Goal: Obtain resource: Download file/media

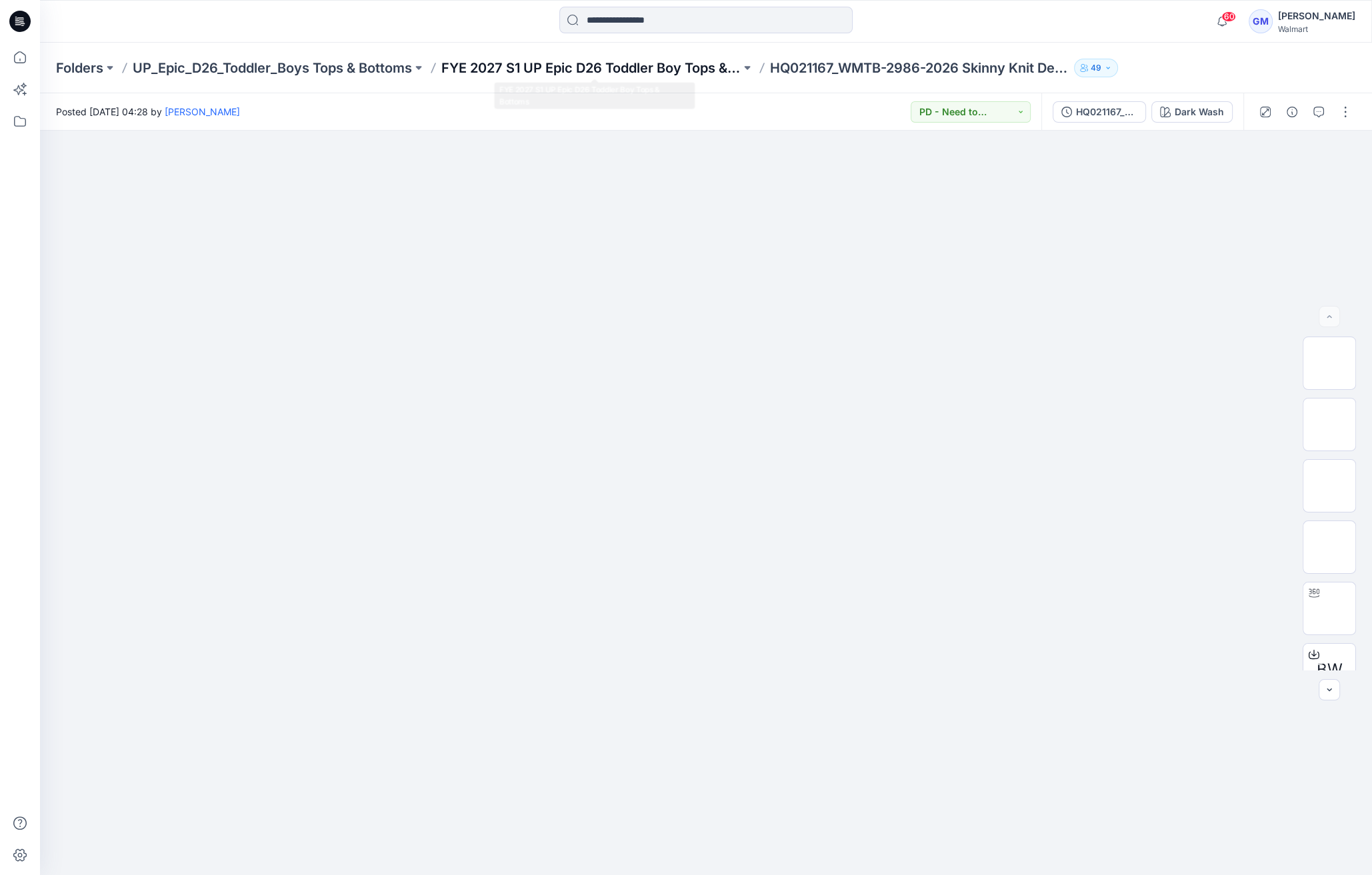
click at [493, 59] on p "FYE 2027 S1 UP Epic D26 Toddler Boy Tops & Bottoms" at bounding box center [591, 68] width 299 height 19
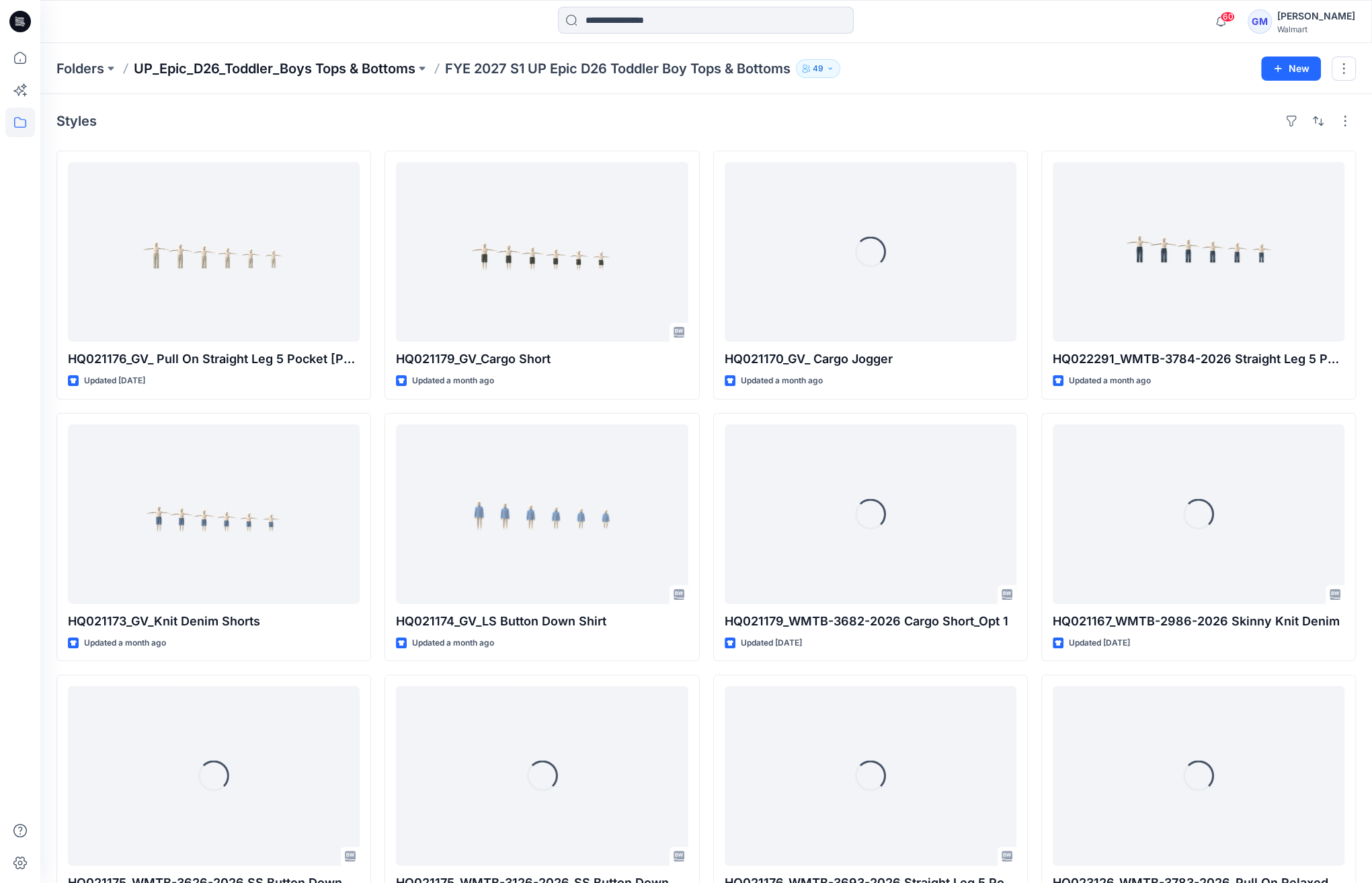
click at [339, 70] on p "UP_Epic_D26_Toddler_Boys Tops & Bottoms" at bounding box center [275, 68] width 282 height 19
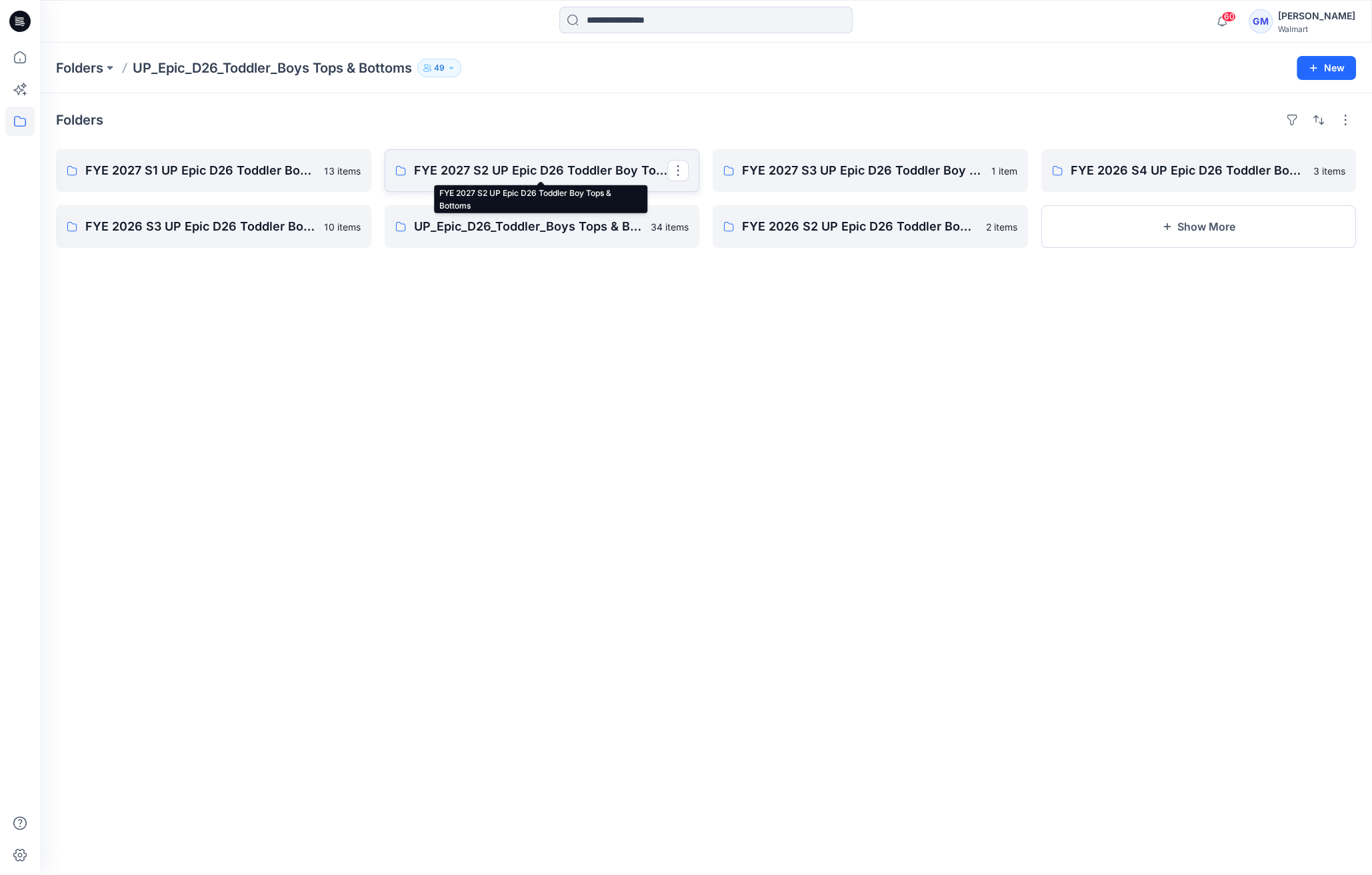
click at [492, 171] on p "FYE 2027 S2 UP Epic D26 Toddler Boy Tops & Bottoms" at bounding box center [540, 171] width 254 height 19
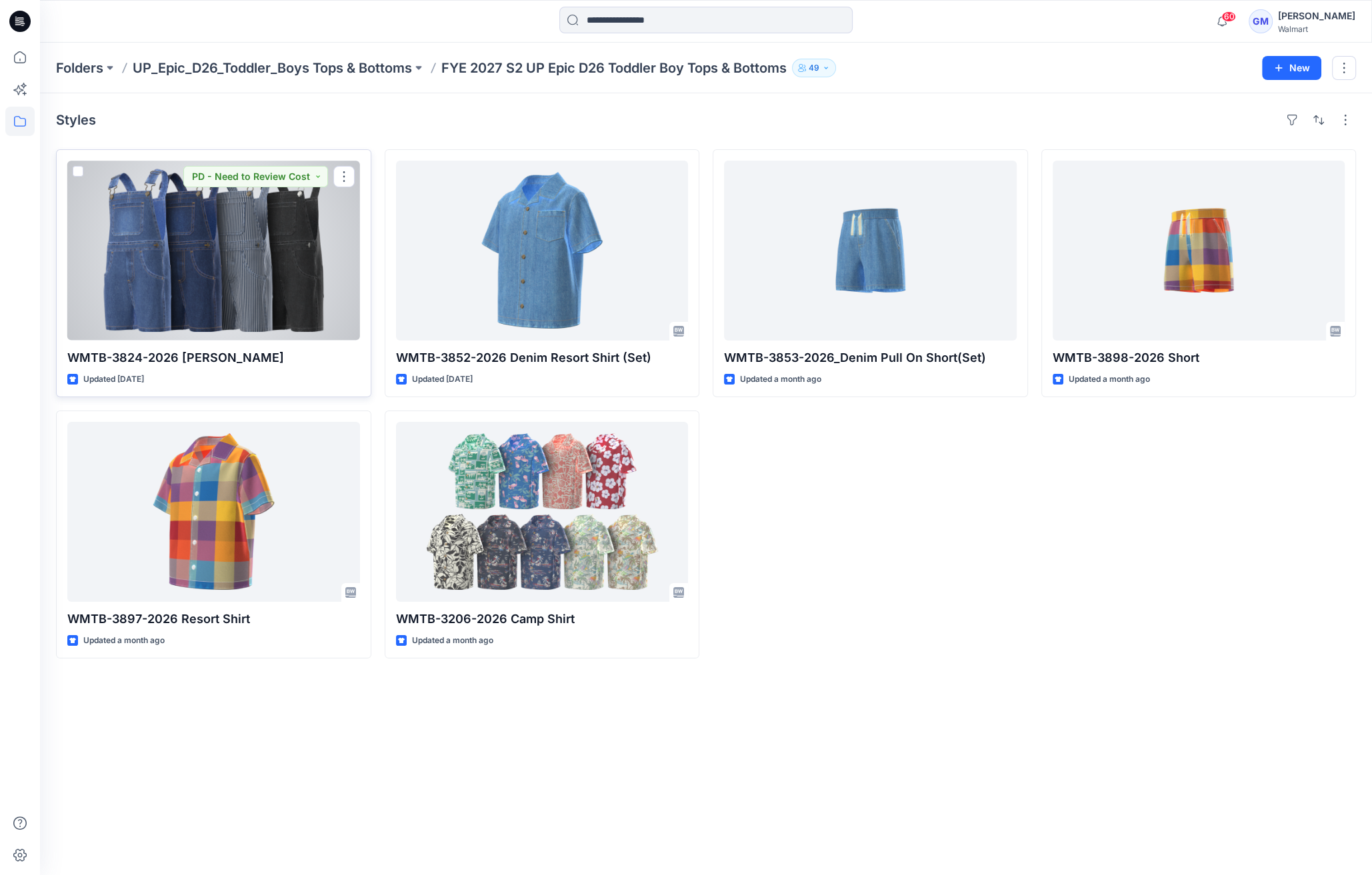
click at [230, 239] on div at bounding box center [214, 251] width 293 height 180
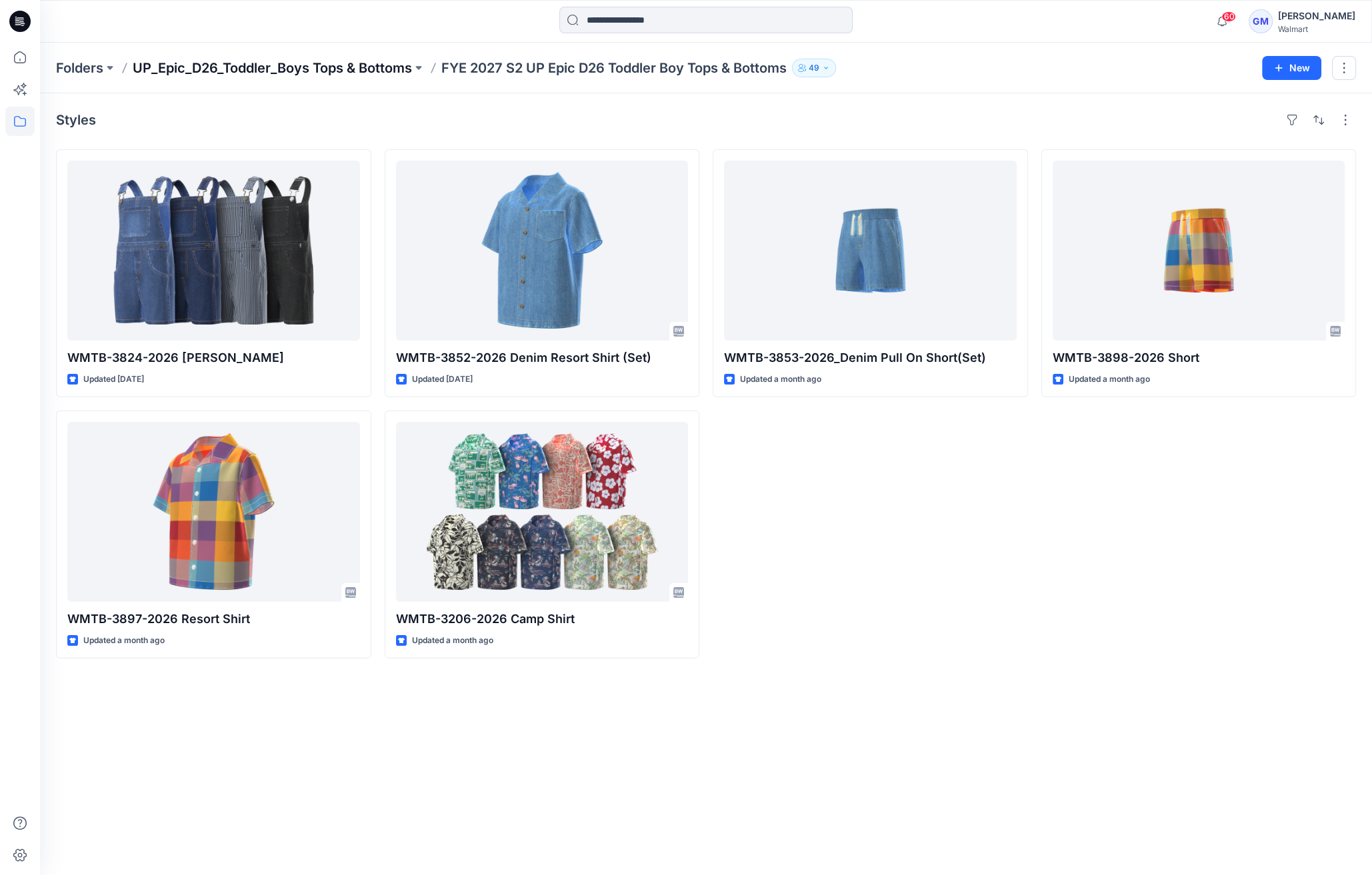
click at [332, 60] on p "UP_Epic_D26_Toddler_Boys Tops & Bottoms" at bounding box center [272, 68] width 279 height 19
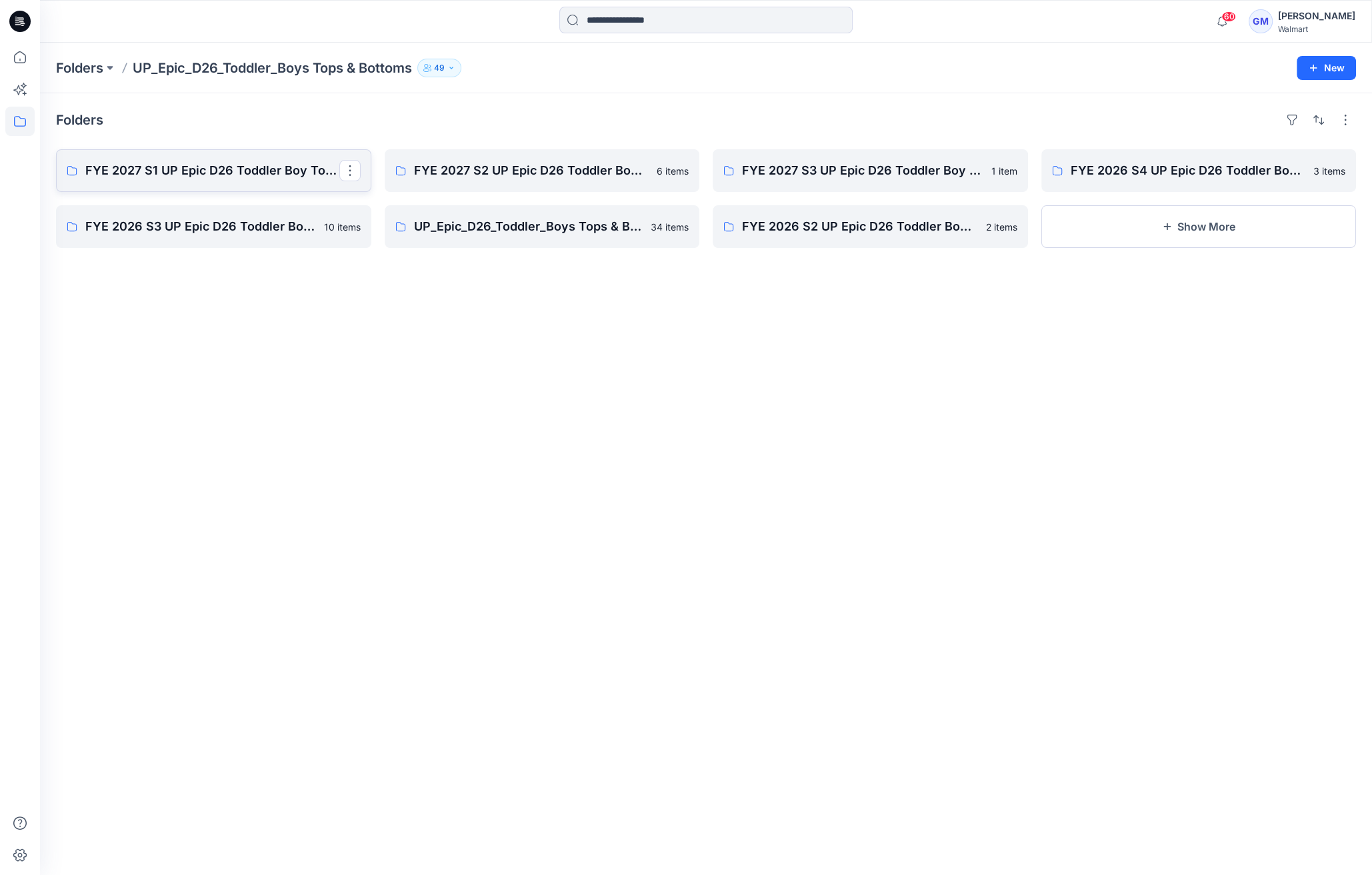
click at [307, 164] on p "FYE 2027 S1 UP Epic D26 Toddler Boy Tops & Bottoms" at bounding box center [212, 171] width 254 height 19
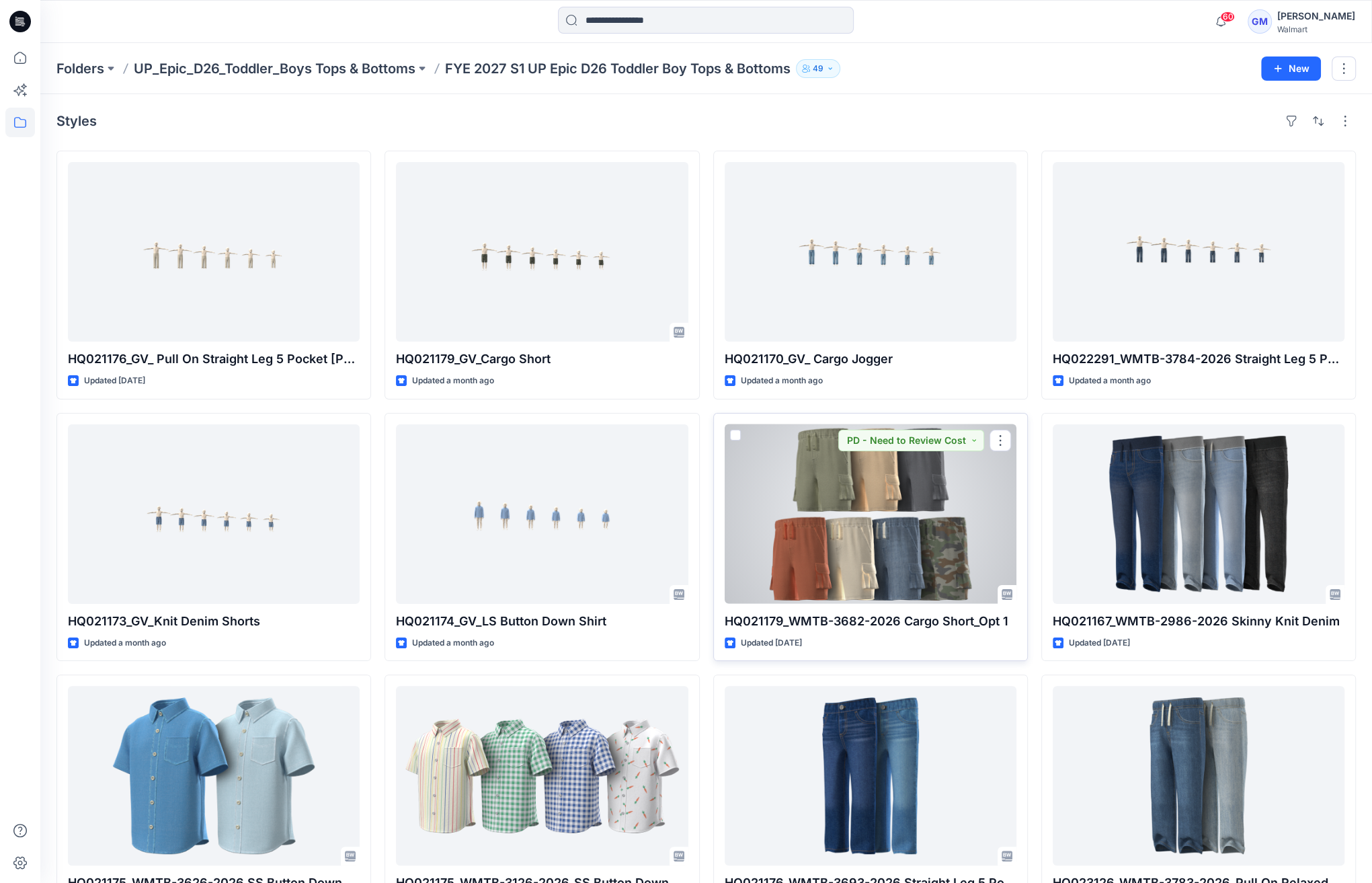
scroll to position [104, 0]
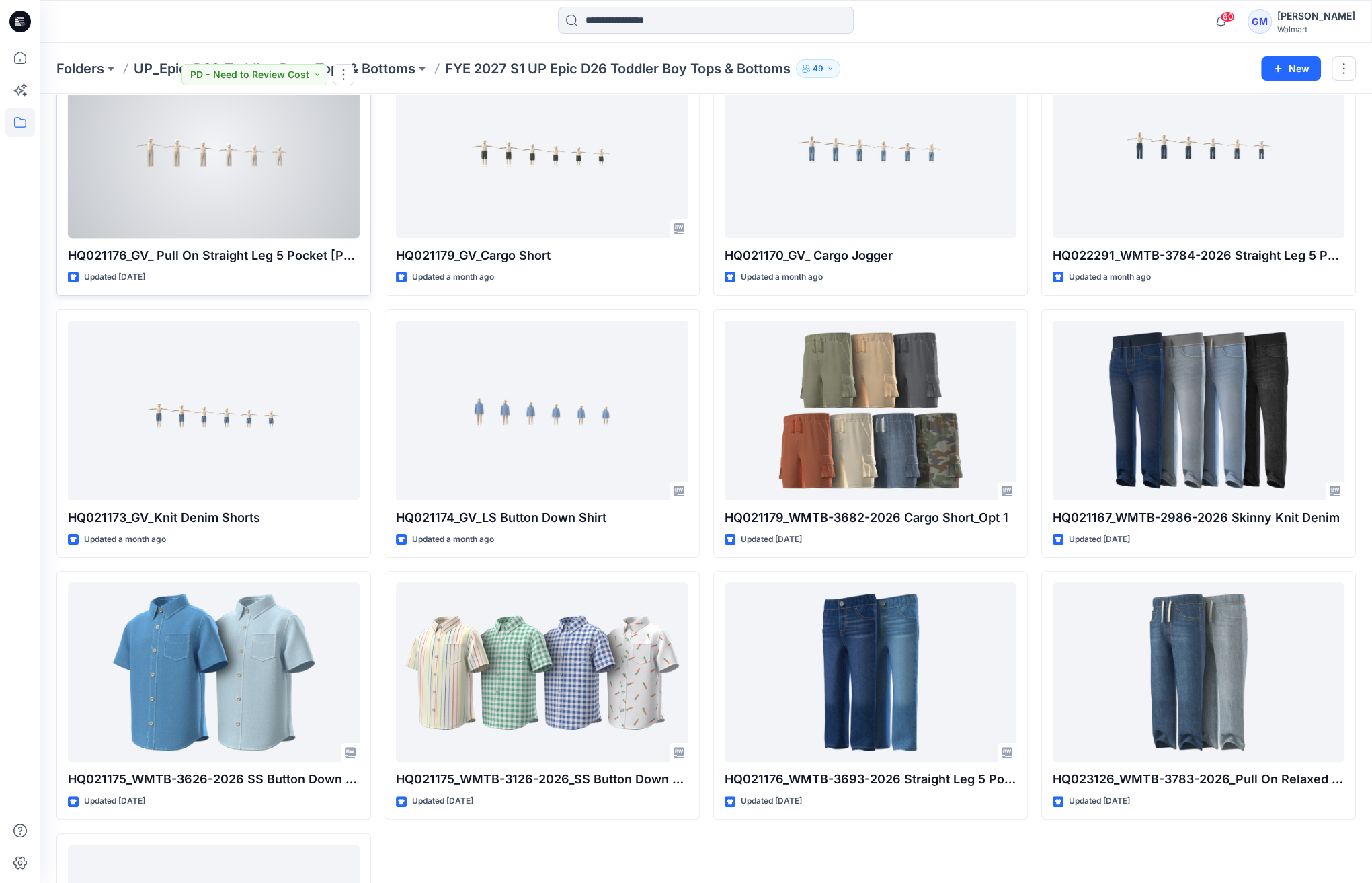
click at [228, 171] on div at bounding box center [213, 148] width 292 height 179
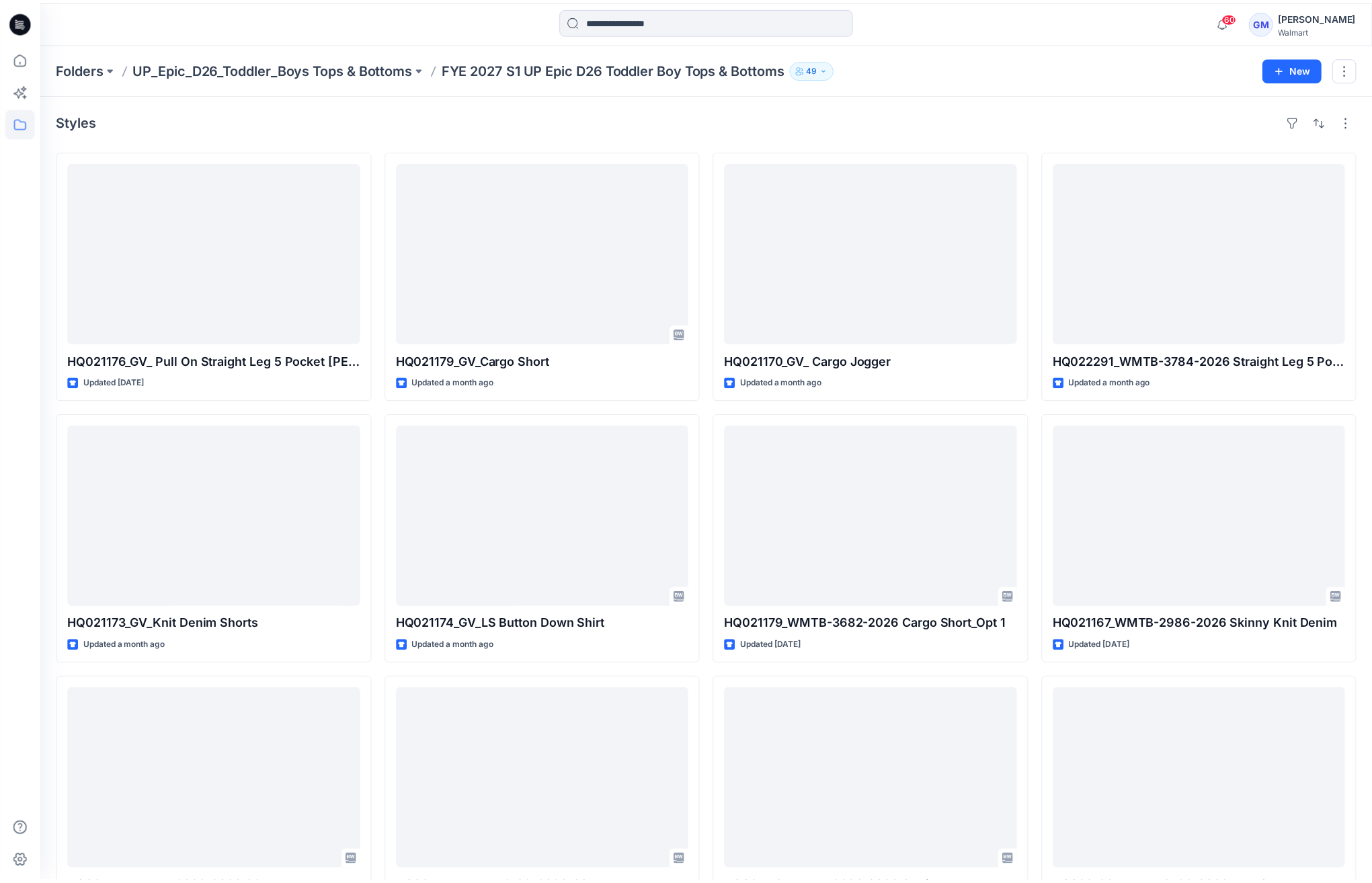
scroll to position [104, 0]
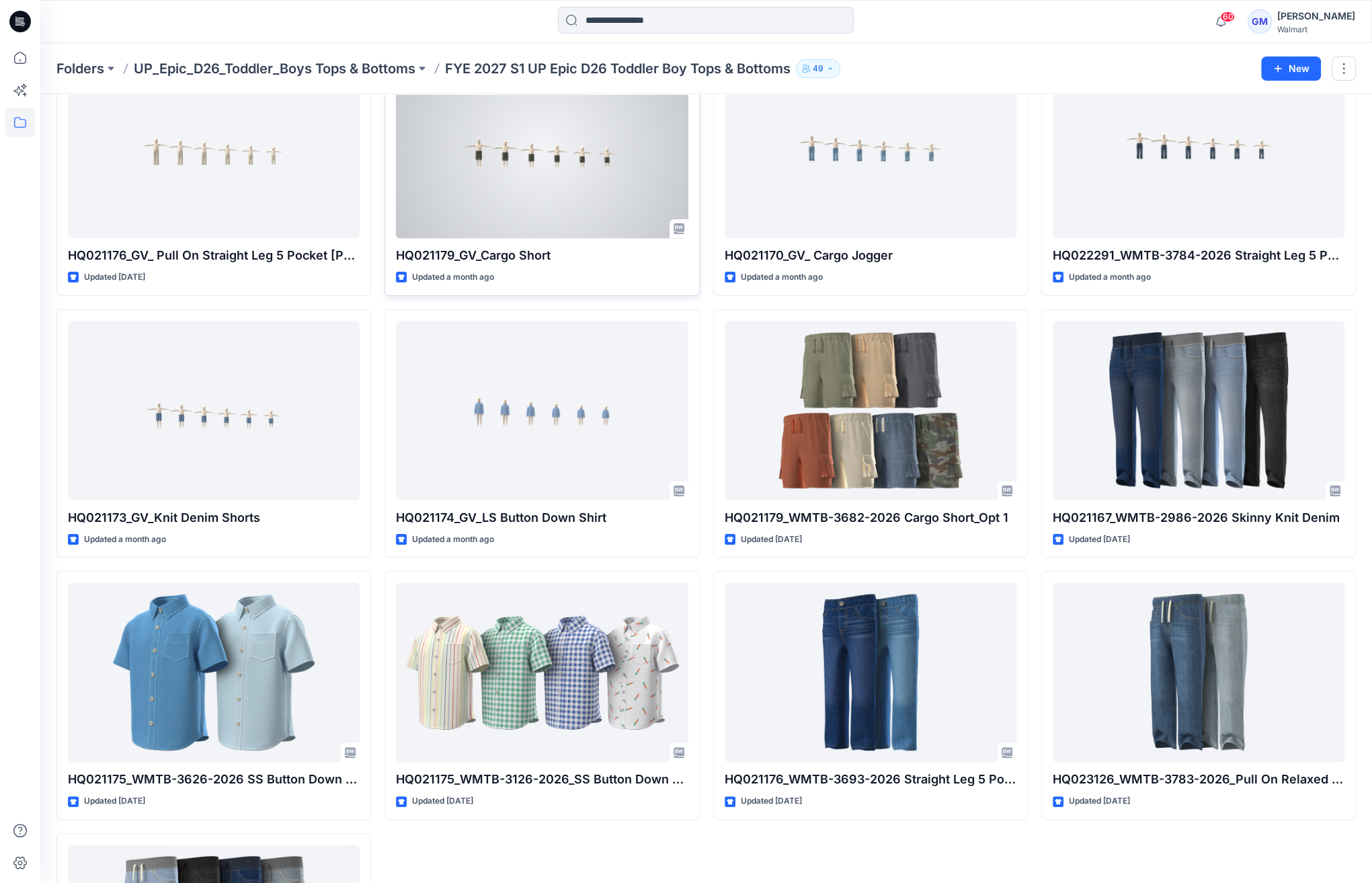
click at [526, 190] on div at bounding box center [541, 148] width 292 height 179
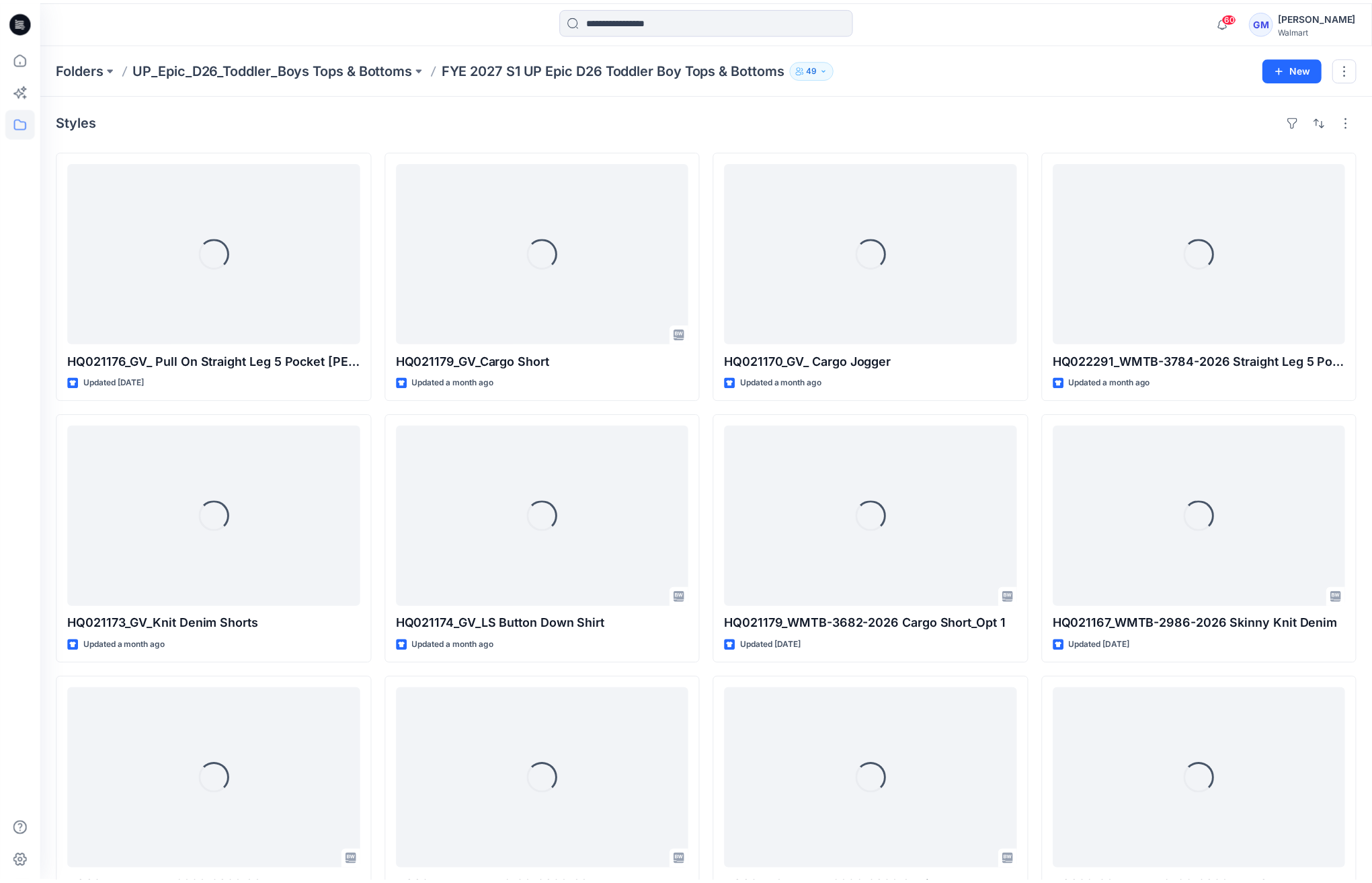
scroll to position [104, 0]
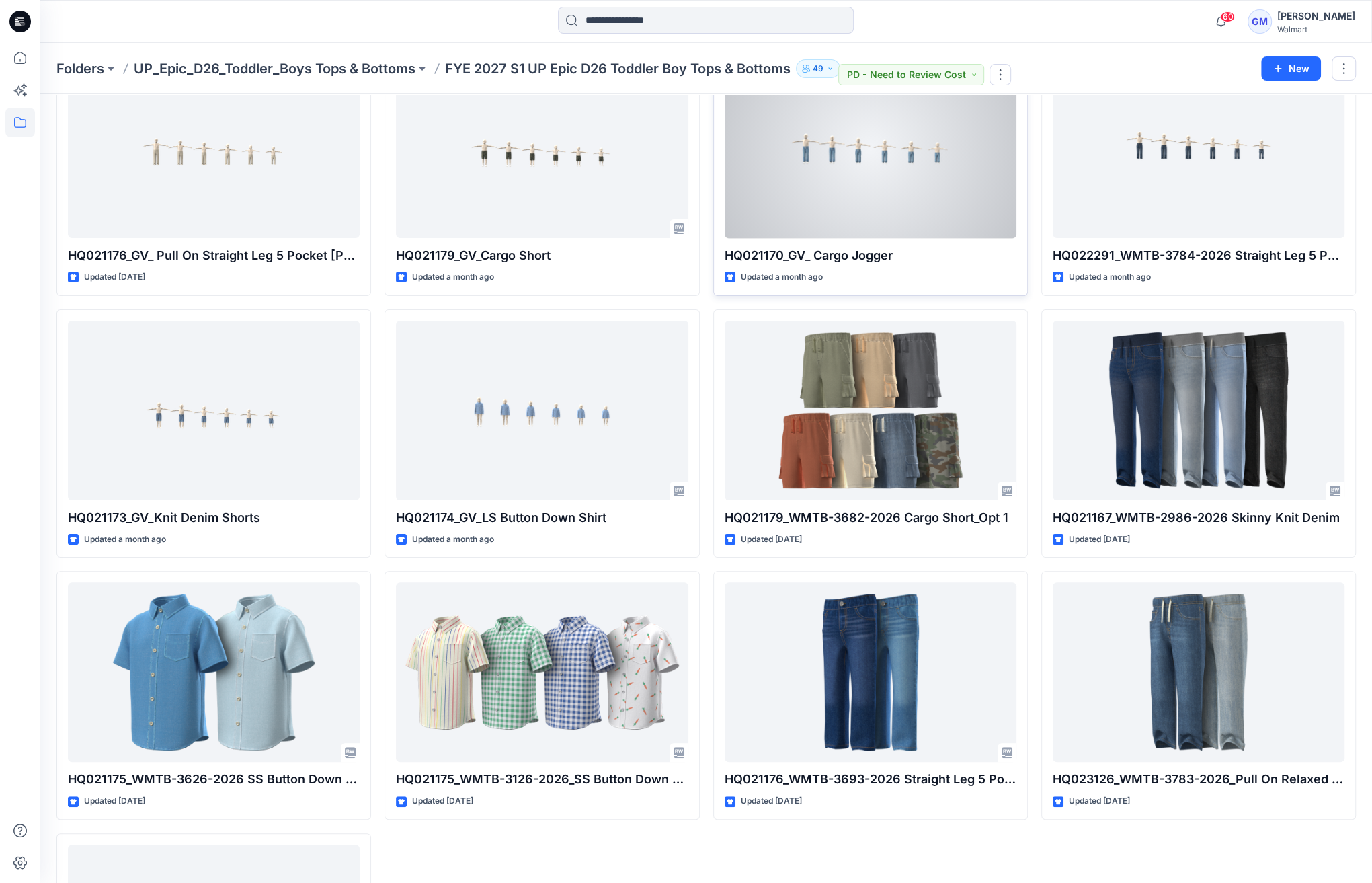
click at [812, 152] on div at bounding box center [870, 148] width 292 height 179
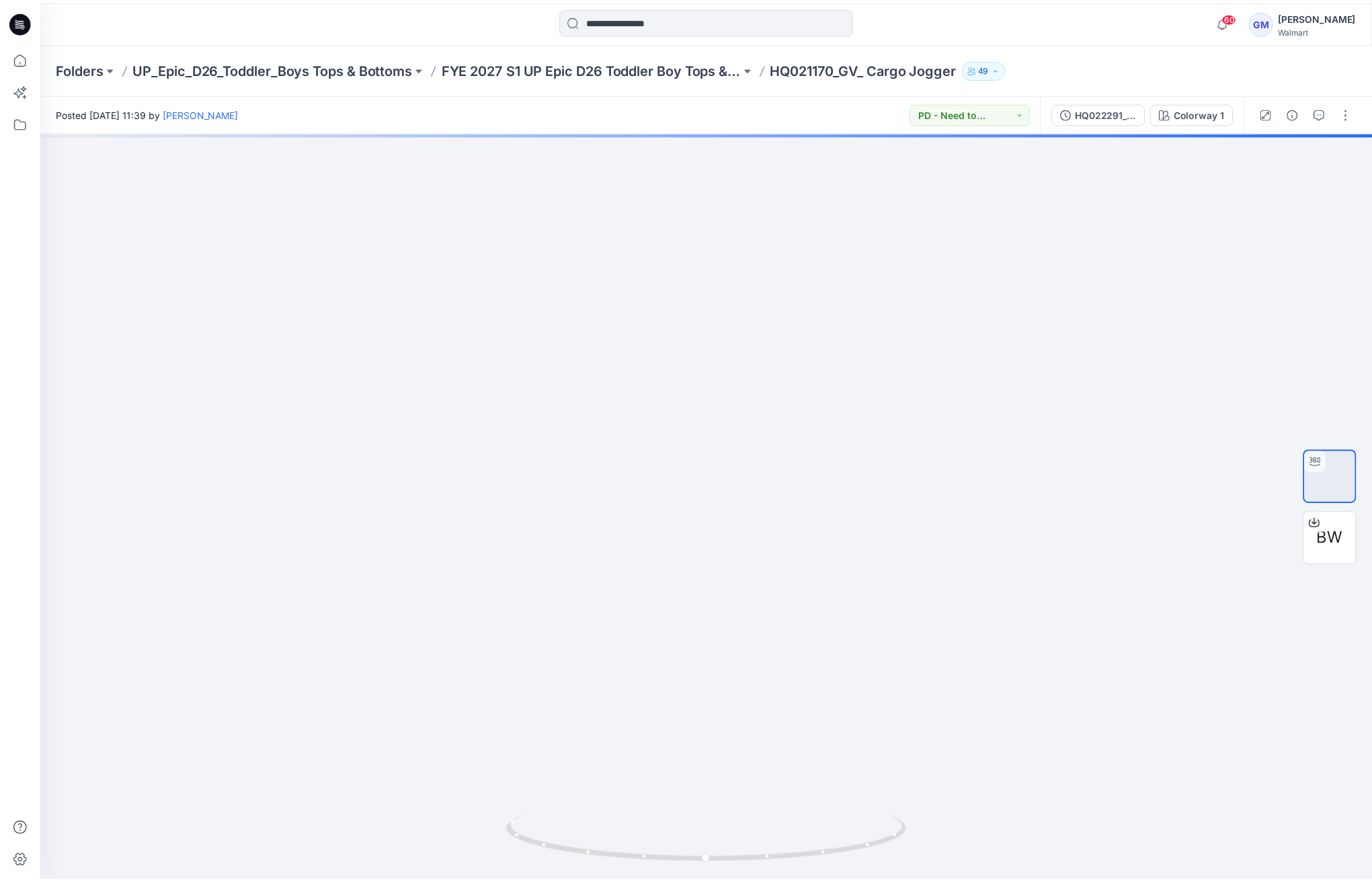
scroll to position [104, 0]
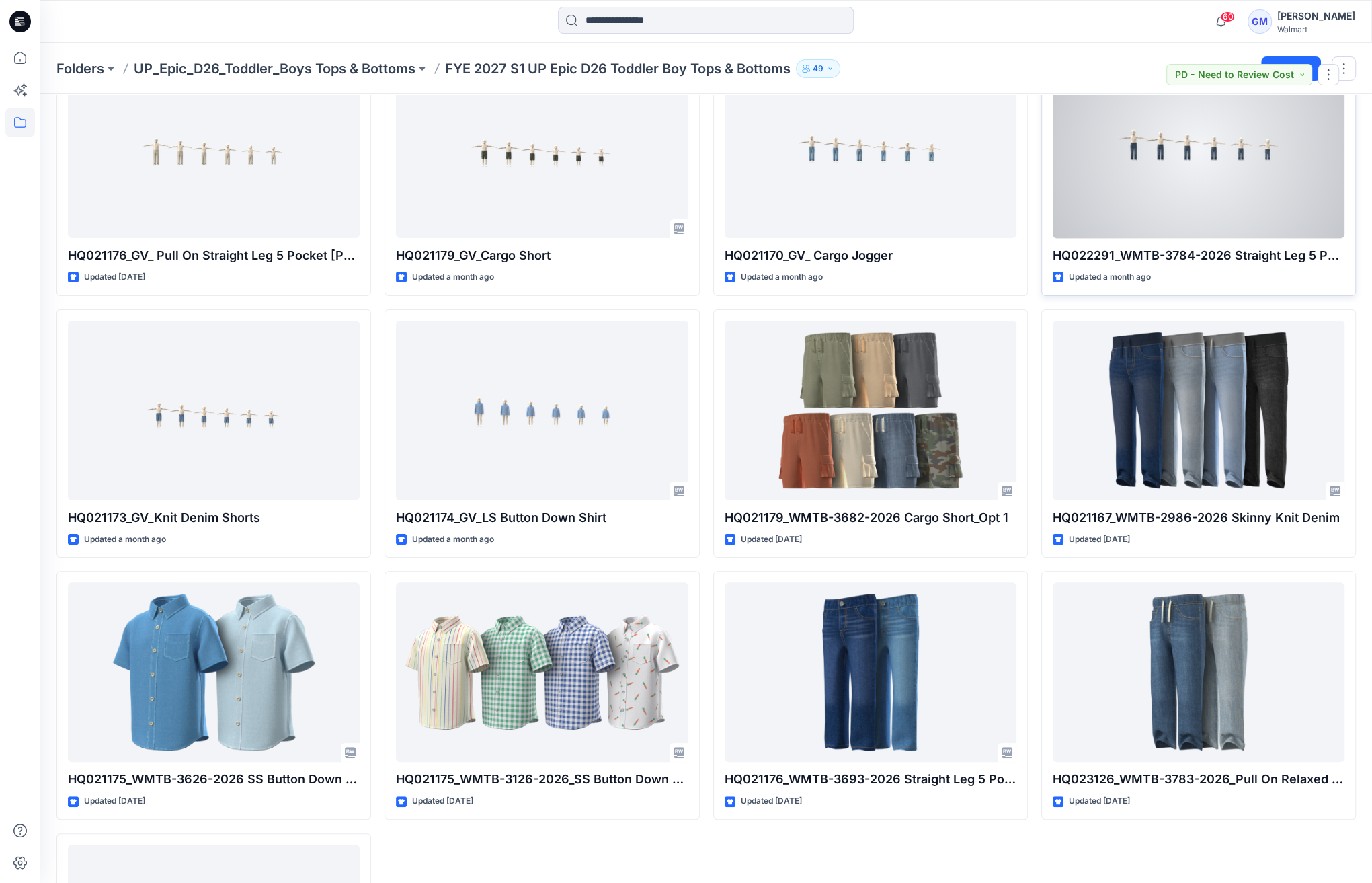
click at [1202, 176] on div at bounding box center [1198, 148] width 292 height 179
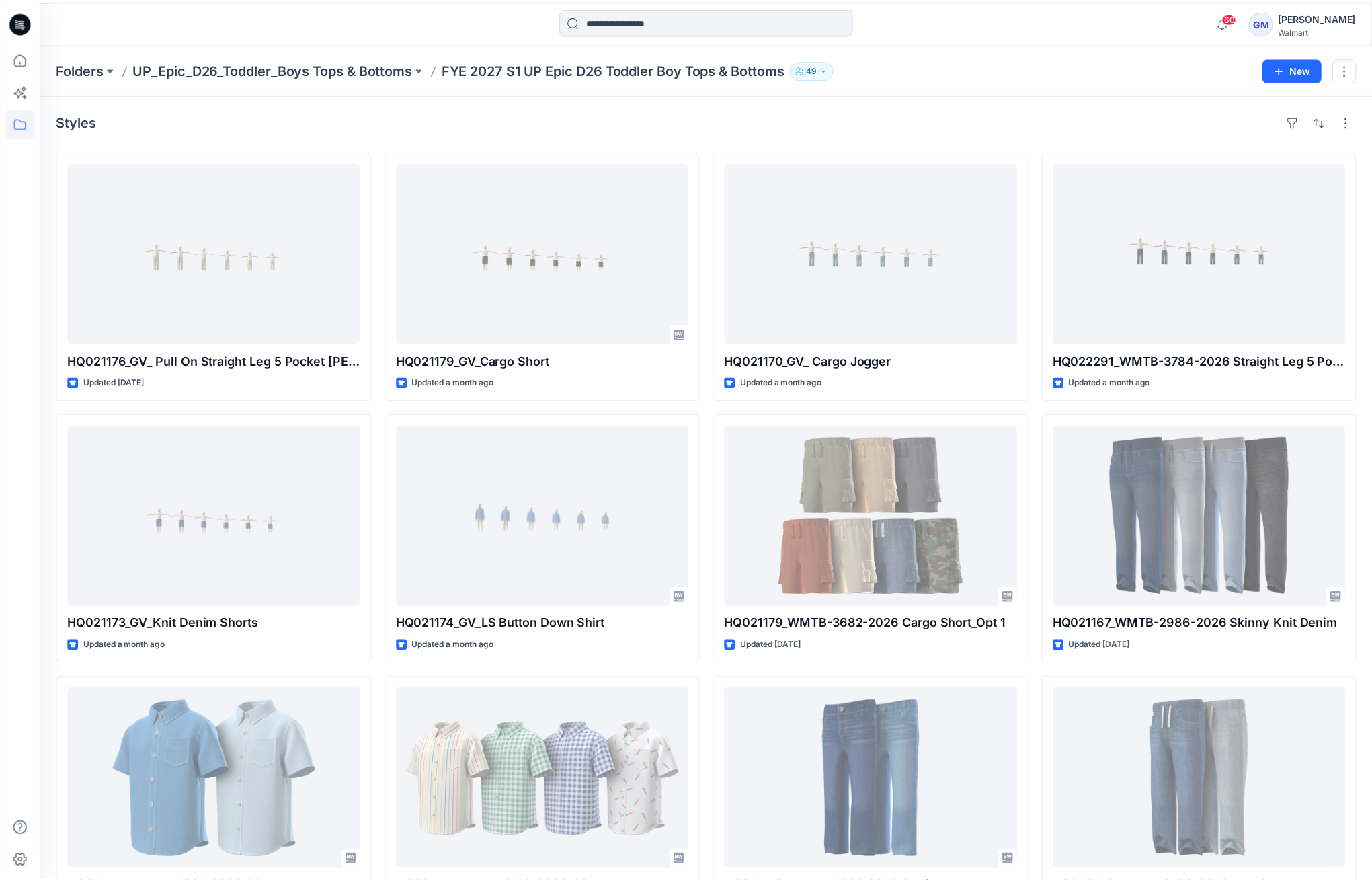
scroll to position [104, 0]
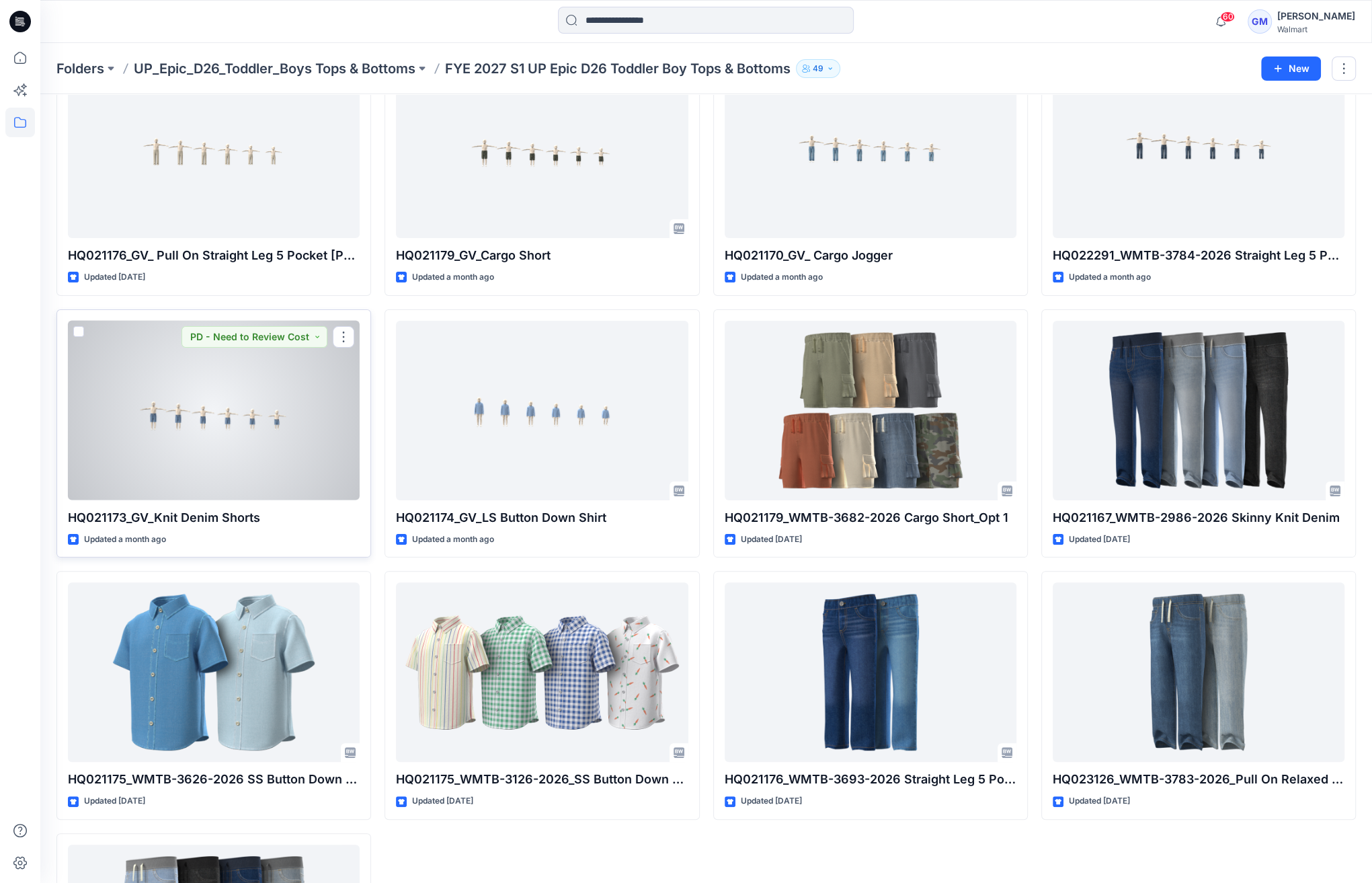
click at [244, 407] on div at bounding box center [213, 410] width 292 height 179
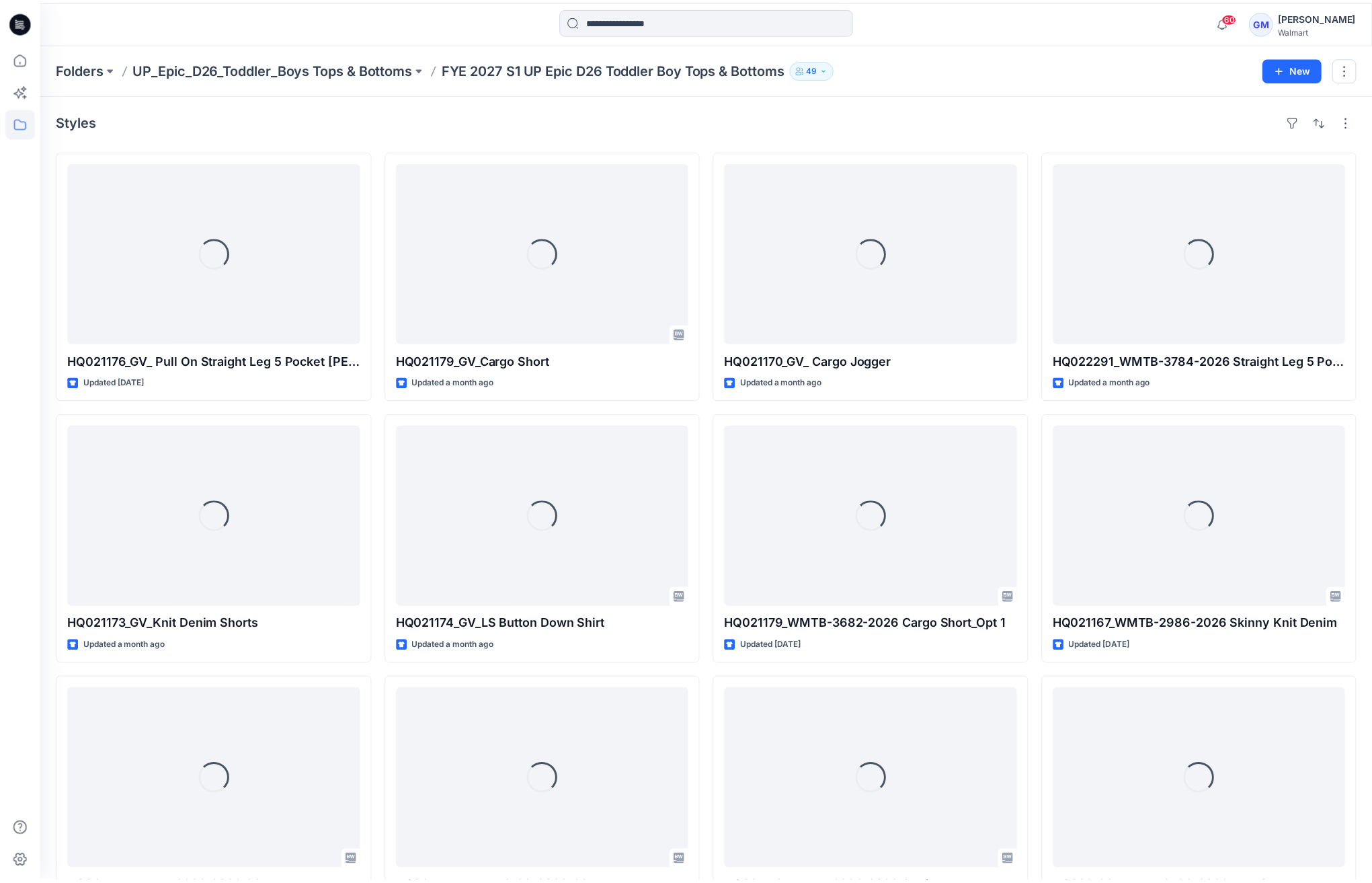
scroll to position [104, 0]
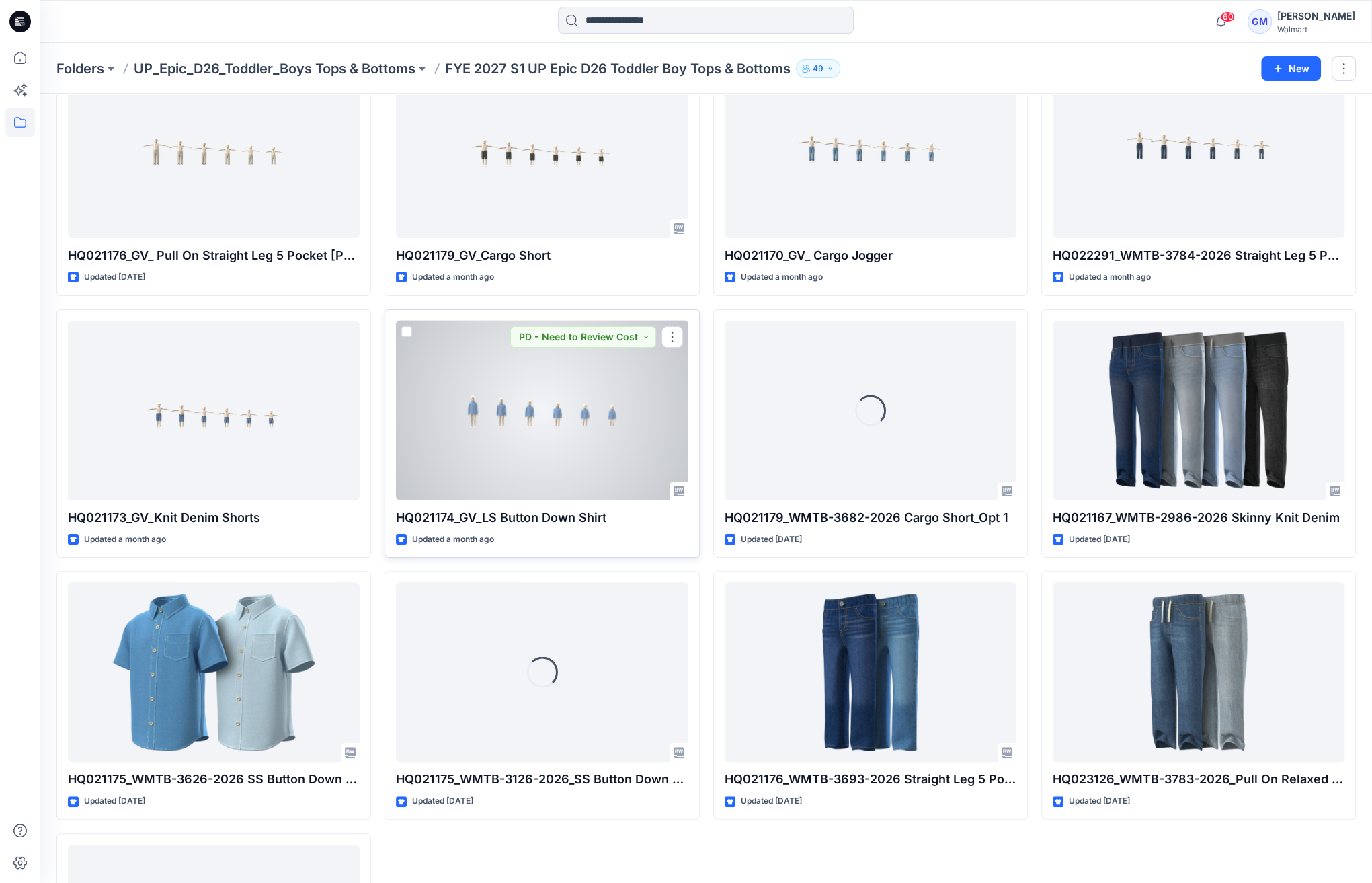
click at [610, 402] on div at bounding box center [541, 410] width 292 height 179
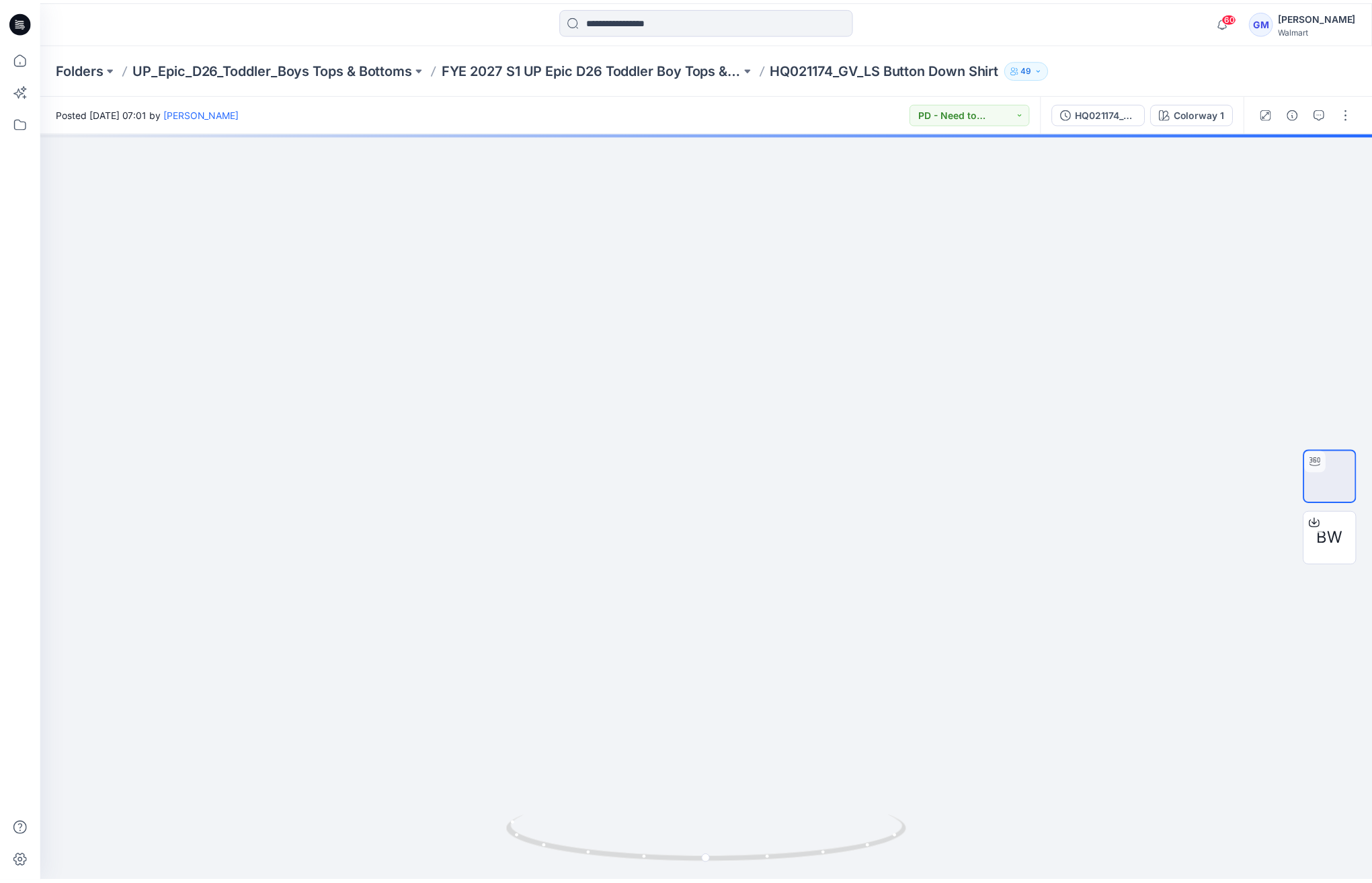
scroll to position [104, 0]
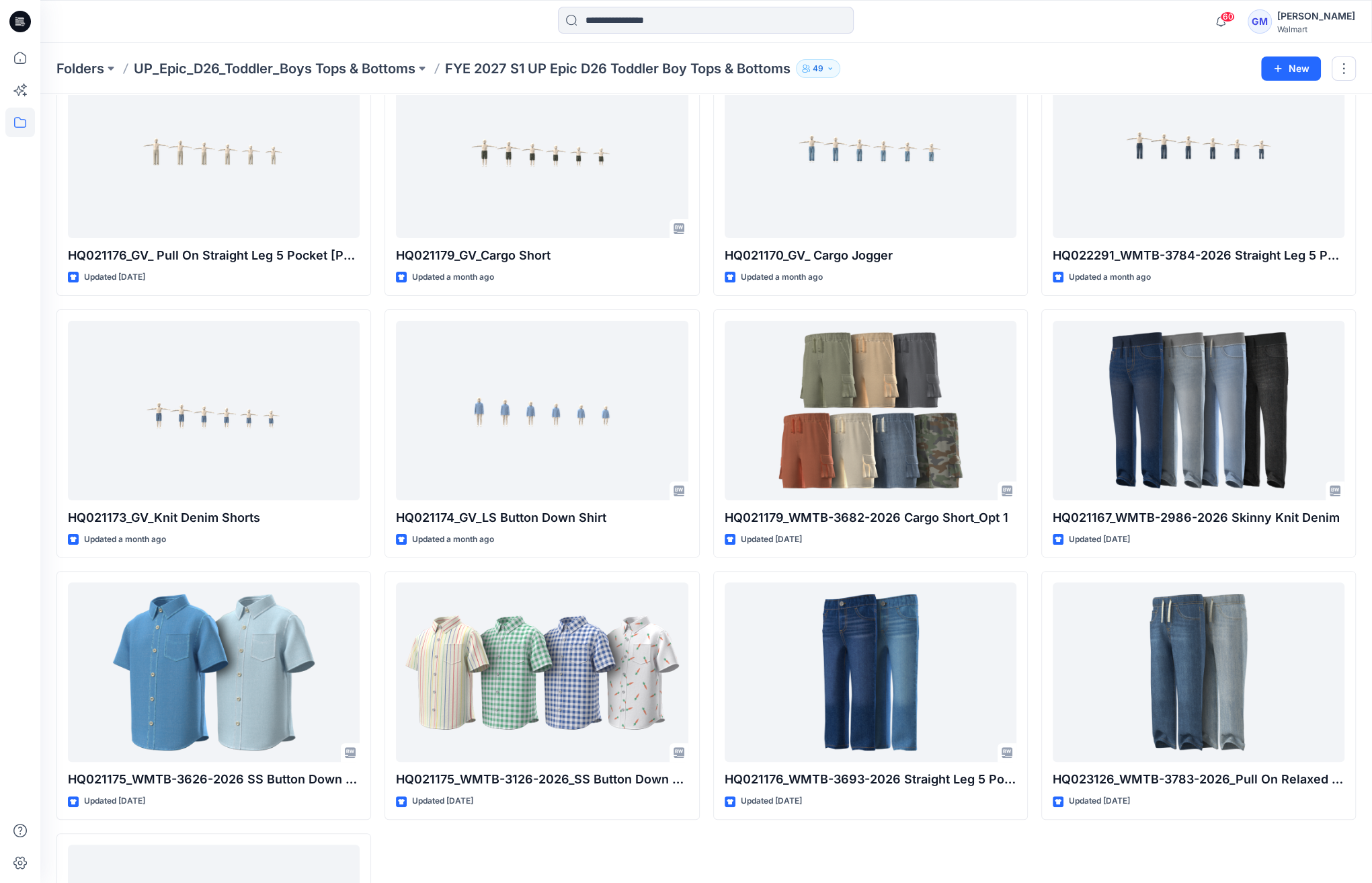
click at [326, 57] on div "Folders UP_Epic_D26_Toddler_Boys Tops & Bottoms FYE 2027 S1 UP Epic D26 Toddler…" at bounding box center [706, 68] width 1332 height 51
click at [324, 68] on p "UP_Epic_D26_Toddler_Boys Tops & Bottoms" at bounding box center [275, 68] width 282 height 19
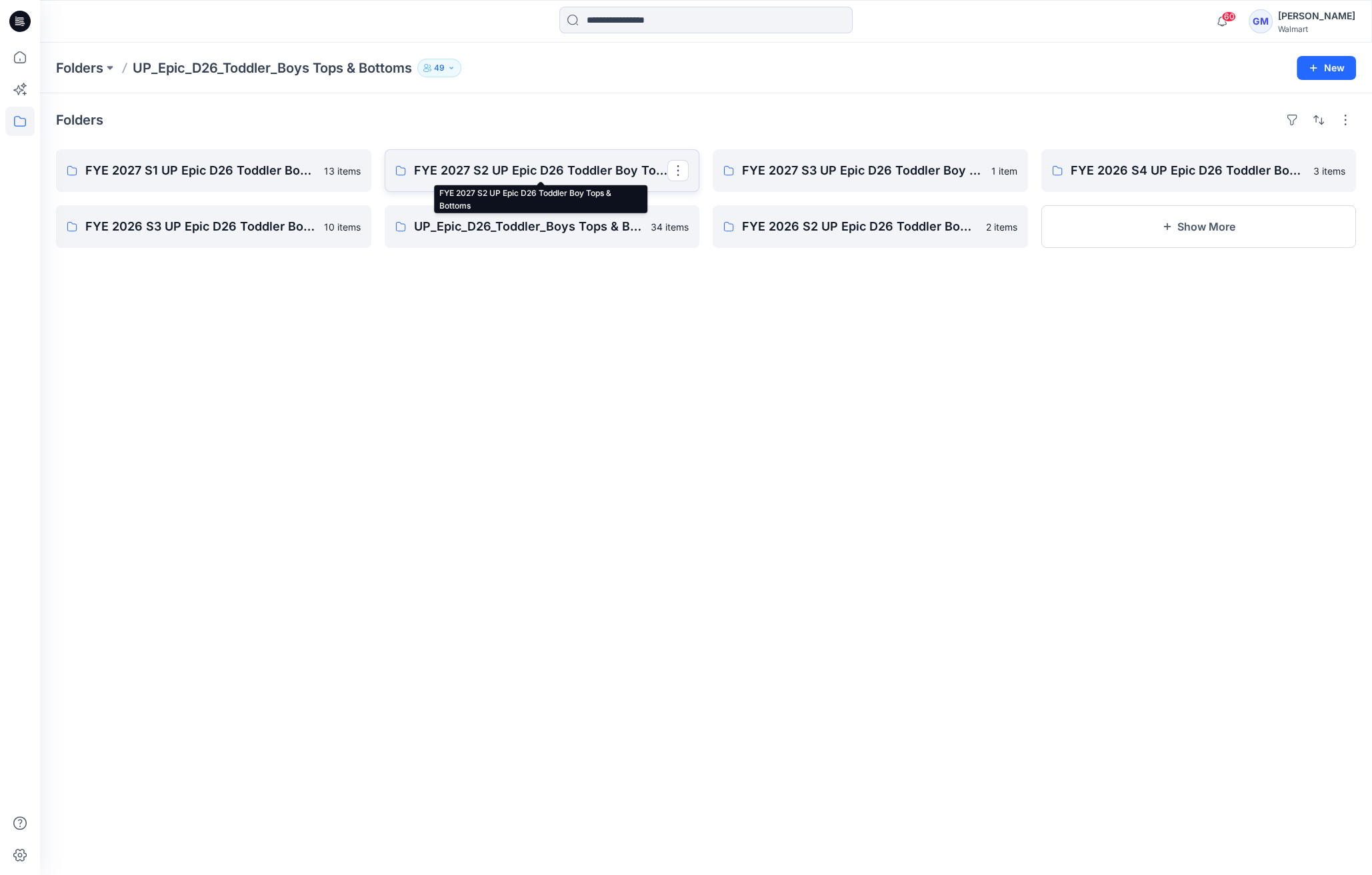
click at [502, 161] on p "FYE 2027 S2 UP Epic D26 Toddler Boy Tops & Bottoms" at bounding box center [540, 171] width 254 height 19
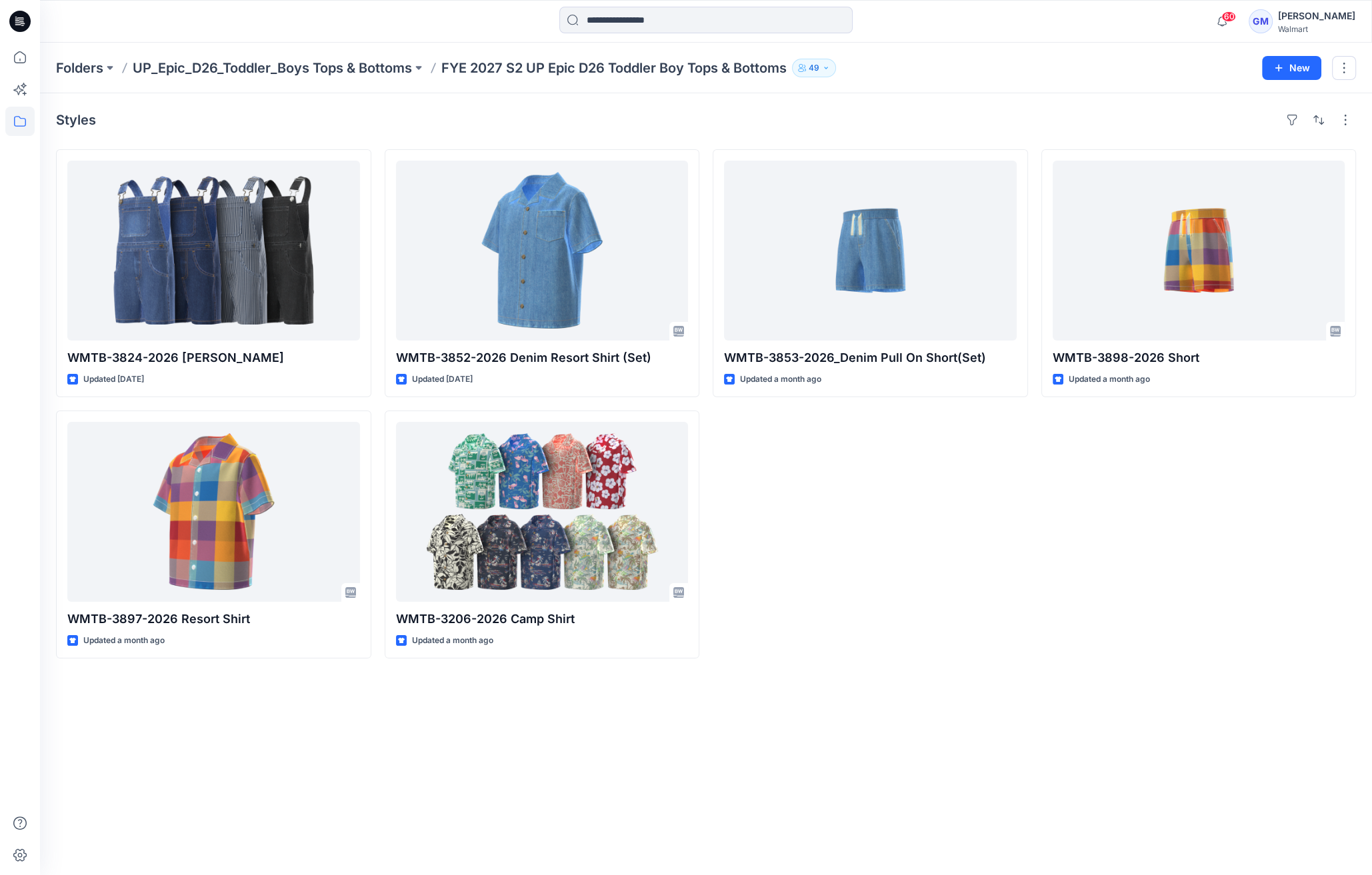
click at [426, 29] on div at bounding box center [706, 21] width 666 height 29
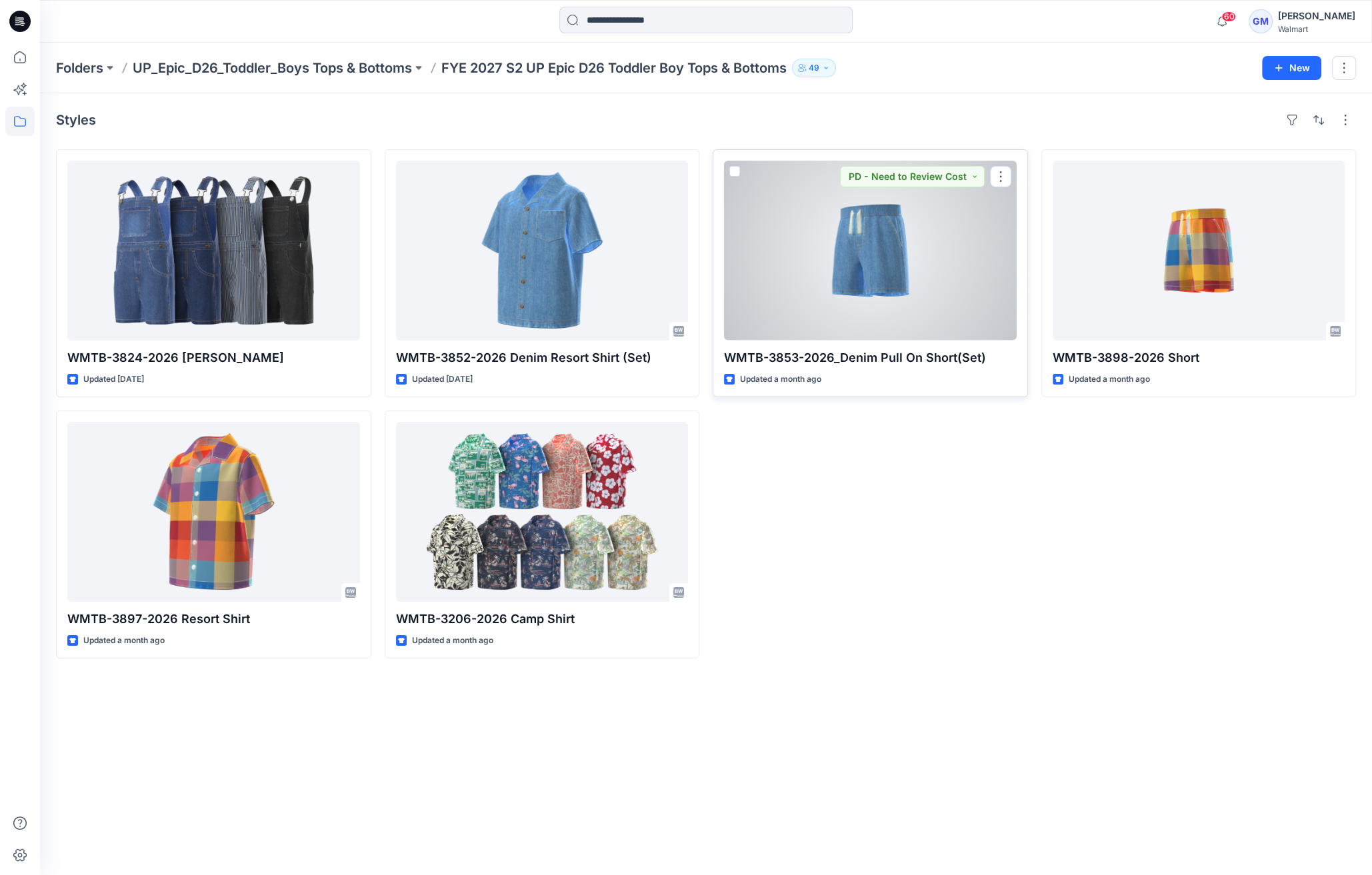
click at [918, 284] on div at bounding box center [870, 251] width 293 height 180
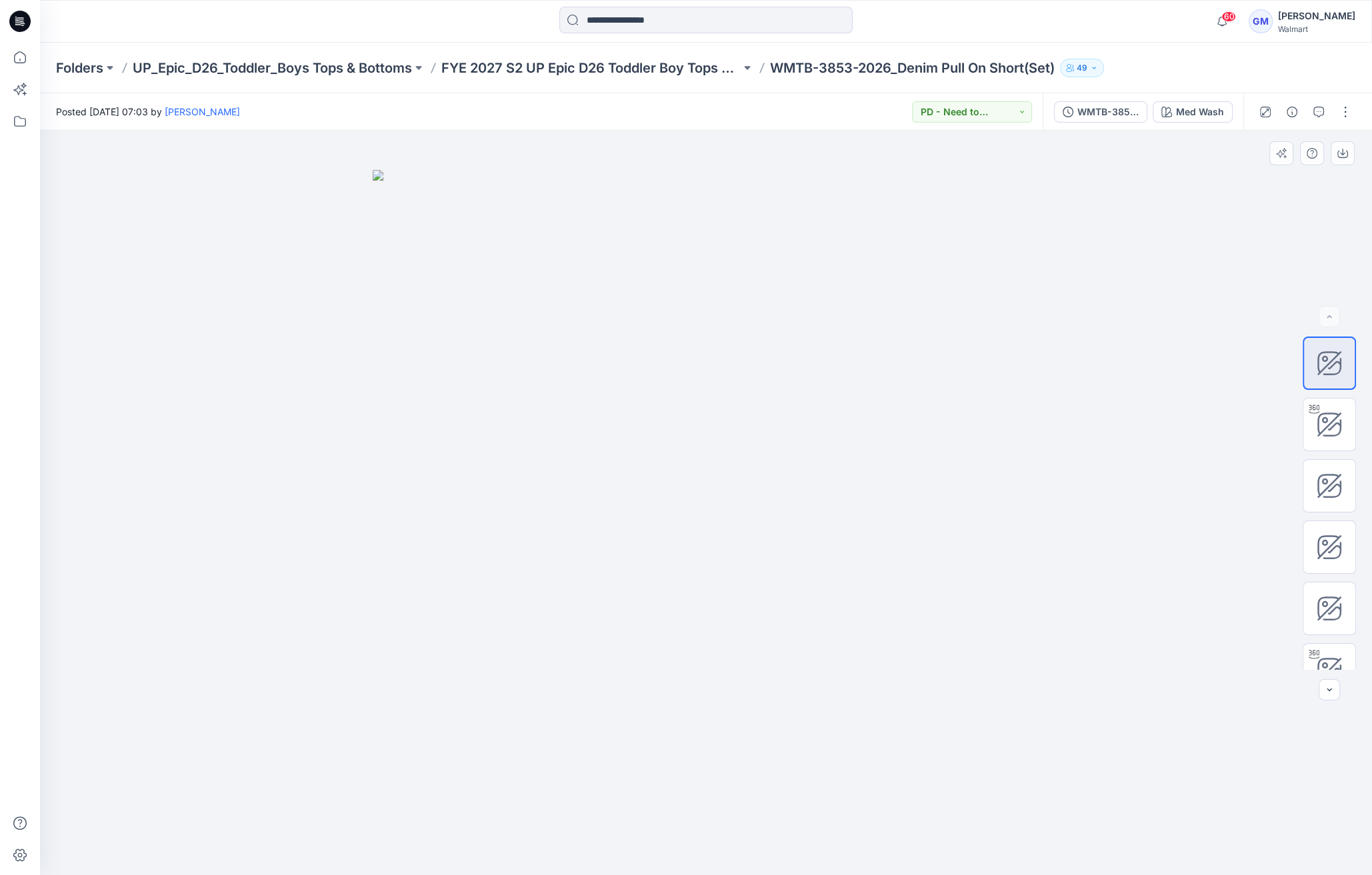
scroll to position [210, 0]
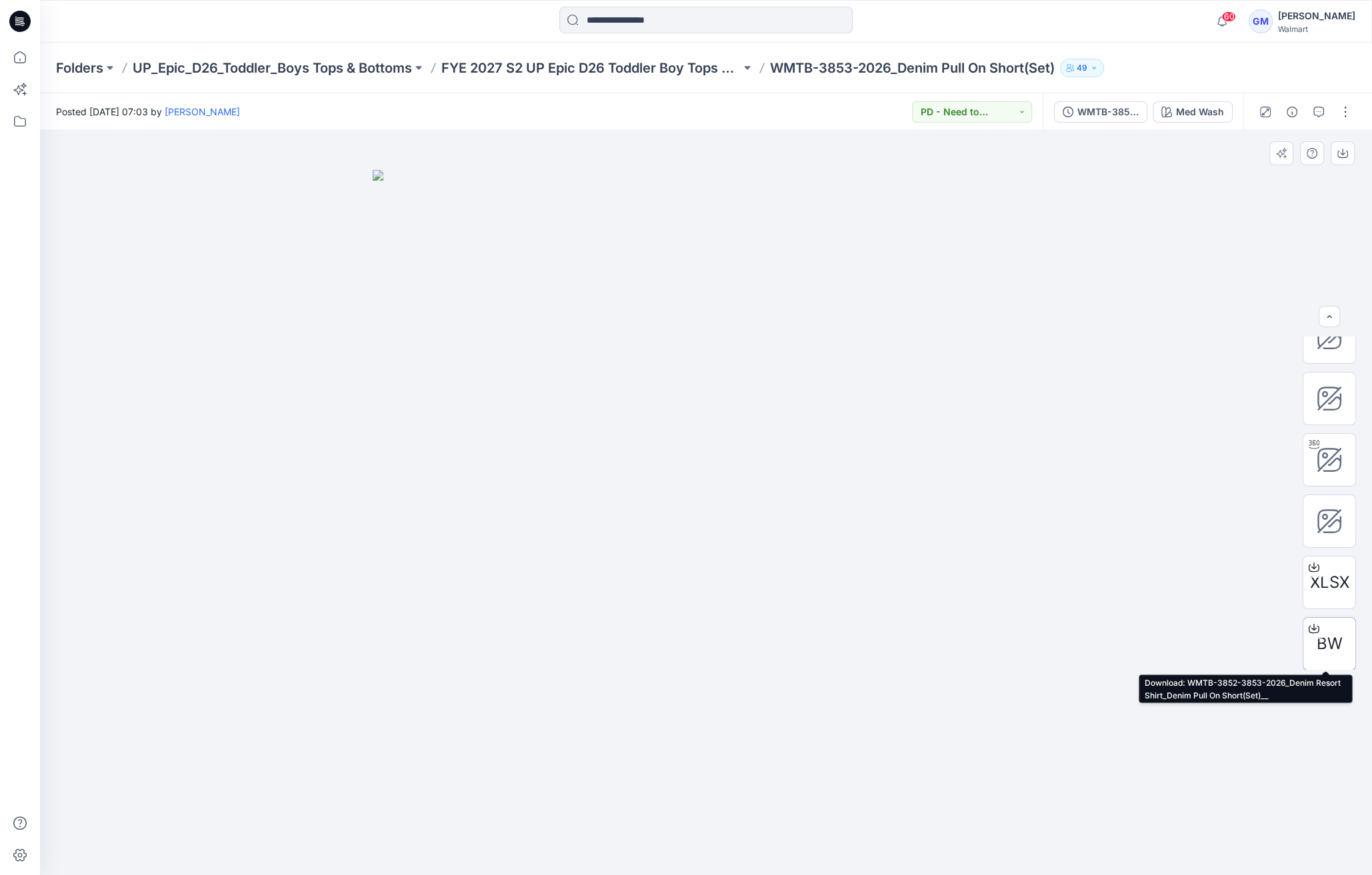
click at [1318, 623] on div at bounding box center [1314, 629] width 21 height 21
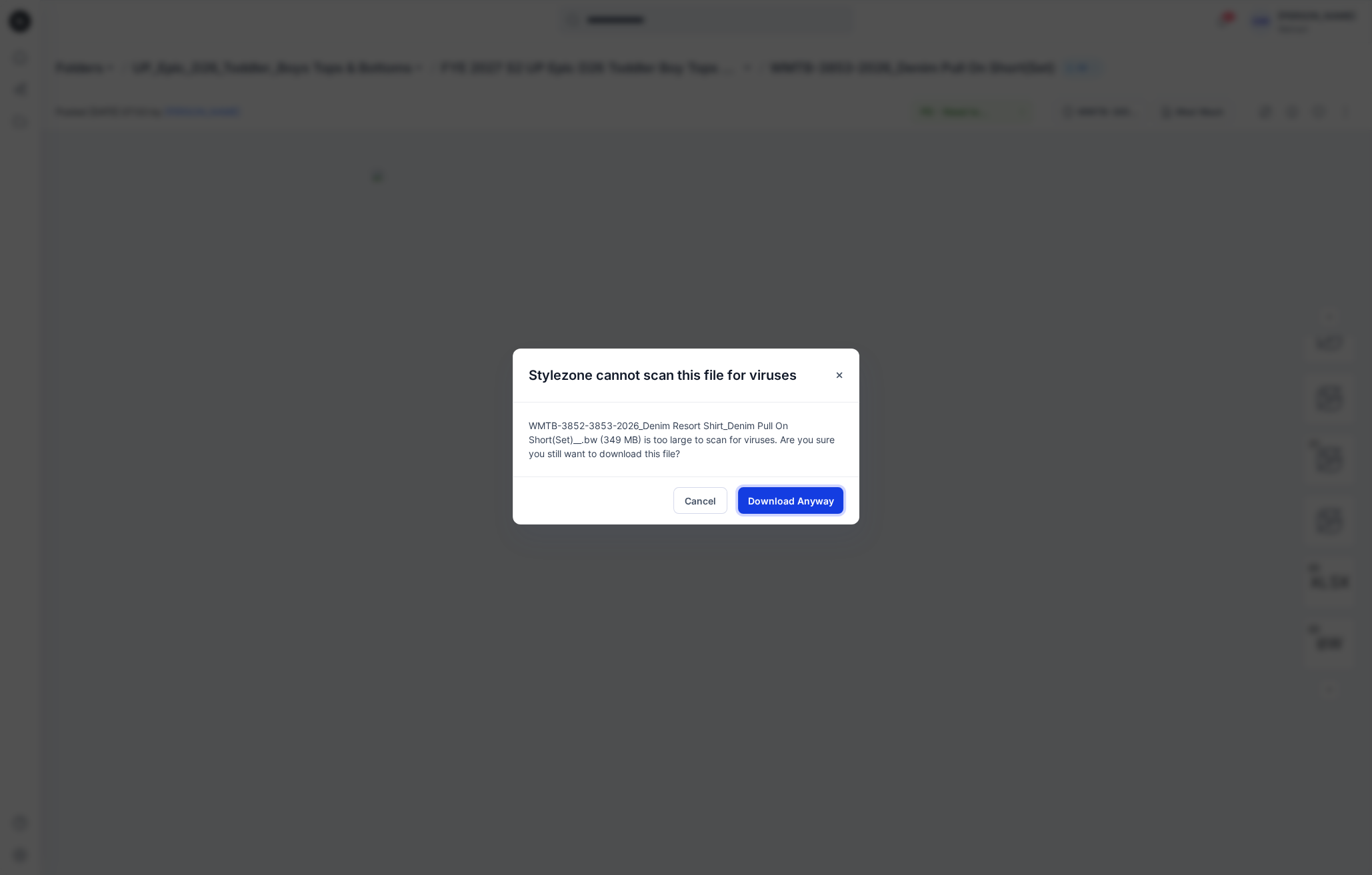
click at [831, 496] on span "Download Anyway" at bounding box center [791, 501] width 86 height 14
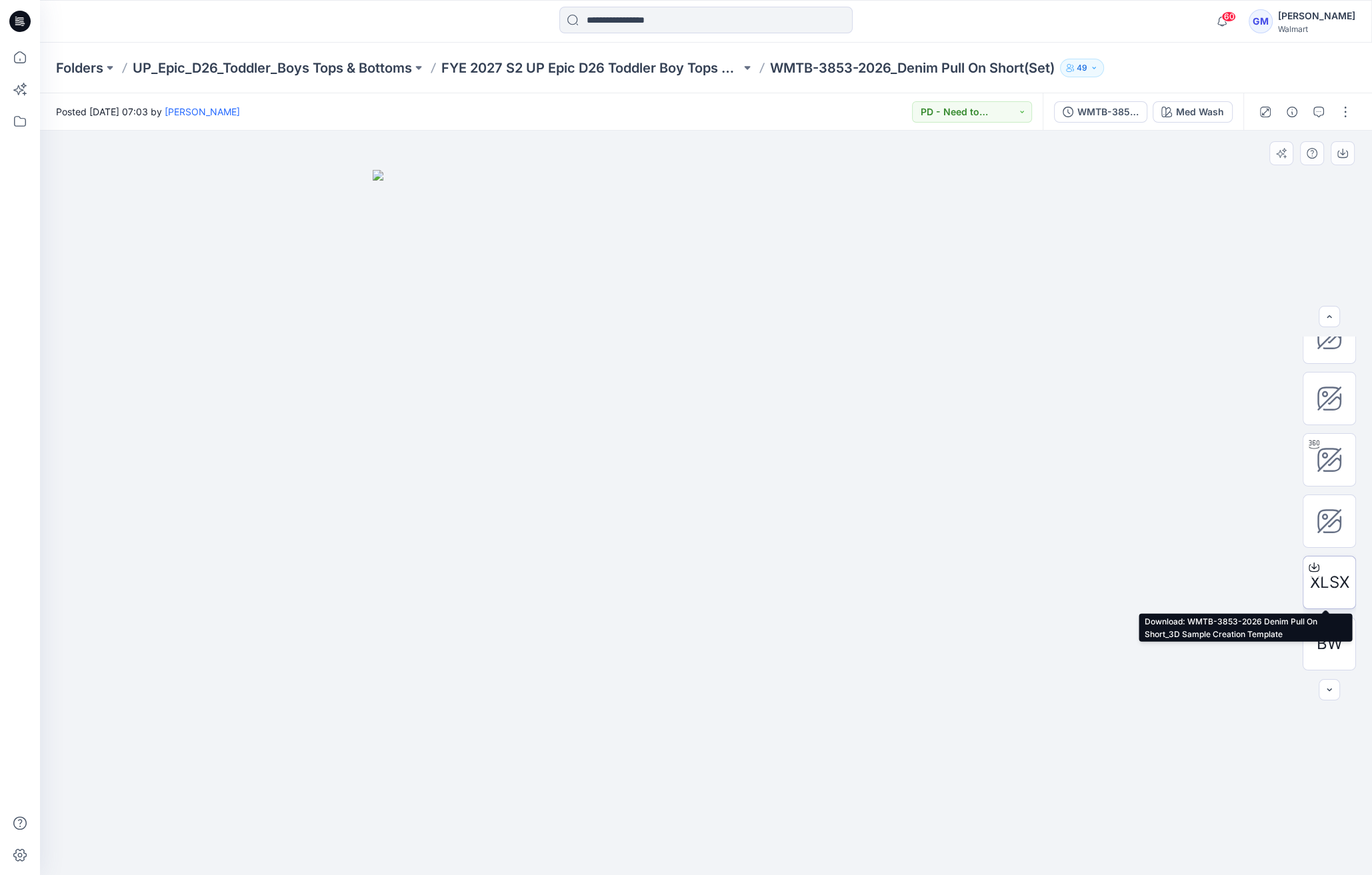
click at [1308, 567] on icon at bounding box center [1313, 566] width 11 height 11
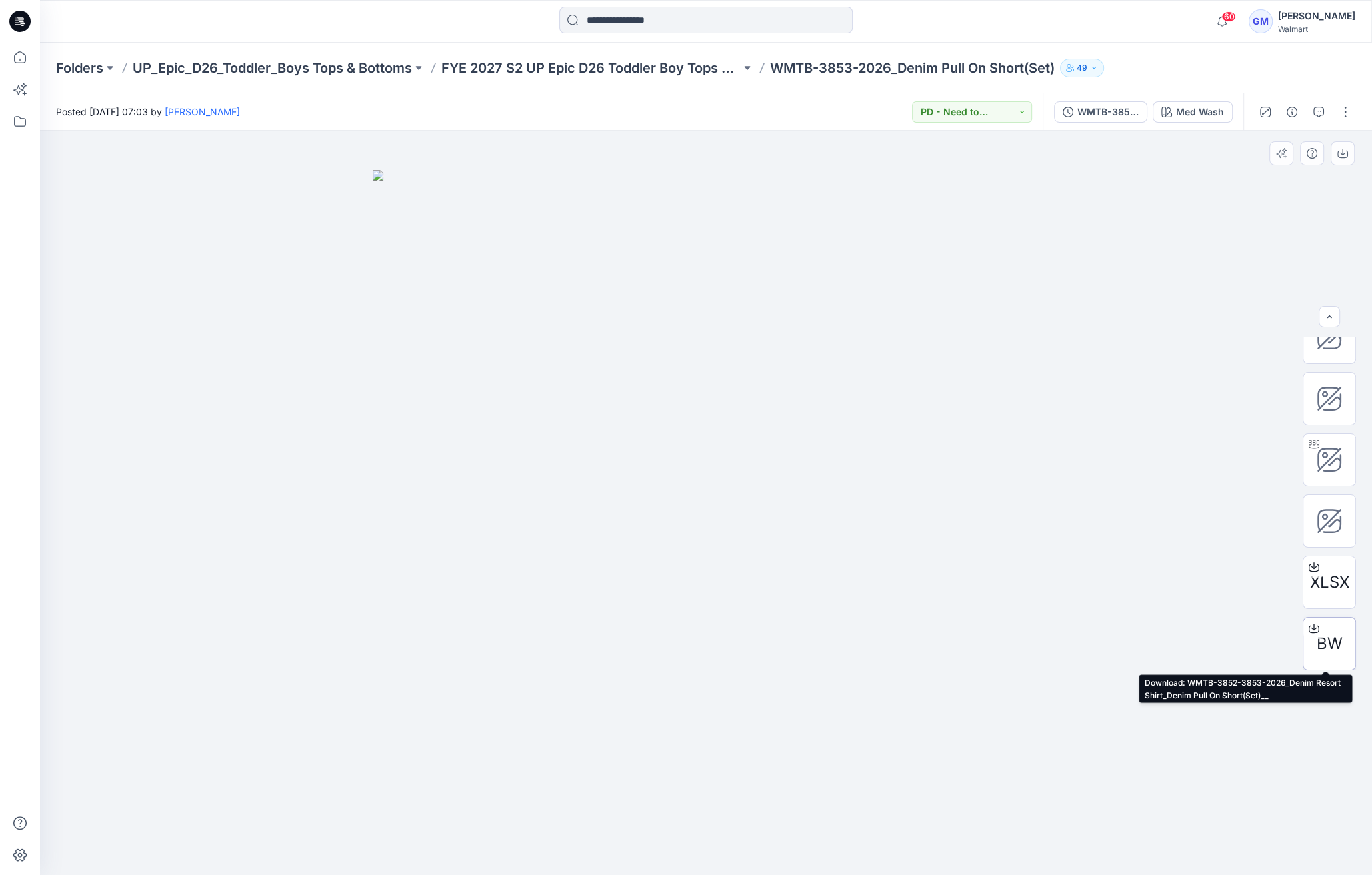
click at [1319, 621] on div at bounding box center [1314, 629] width 21 height 21
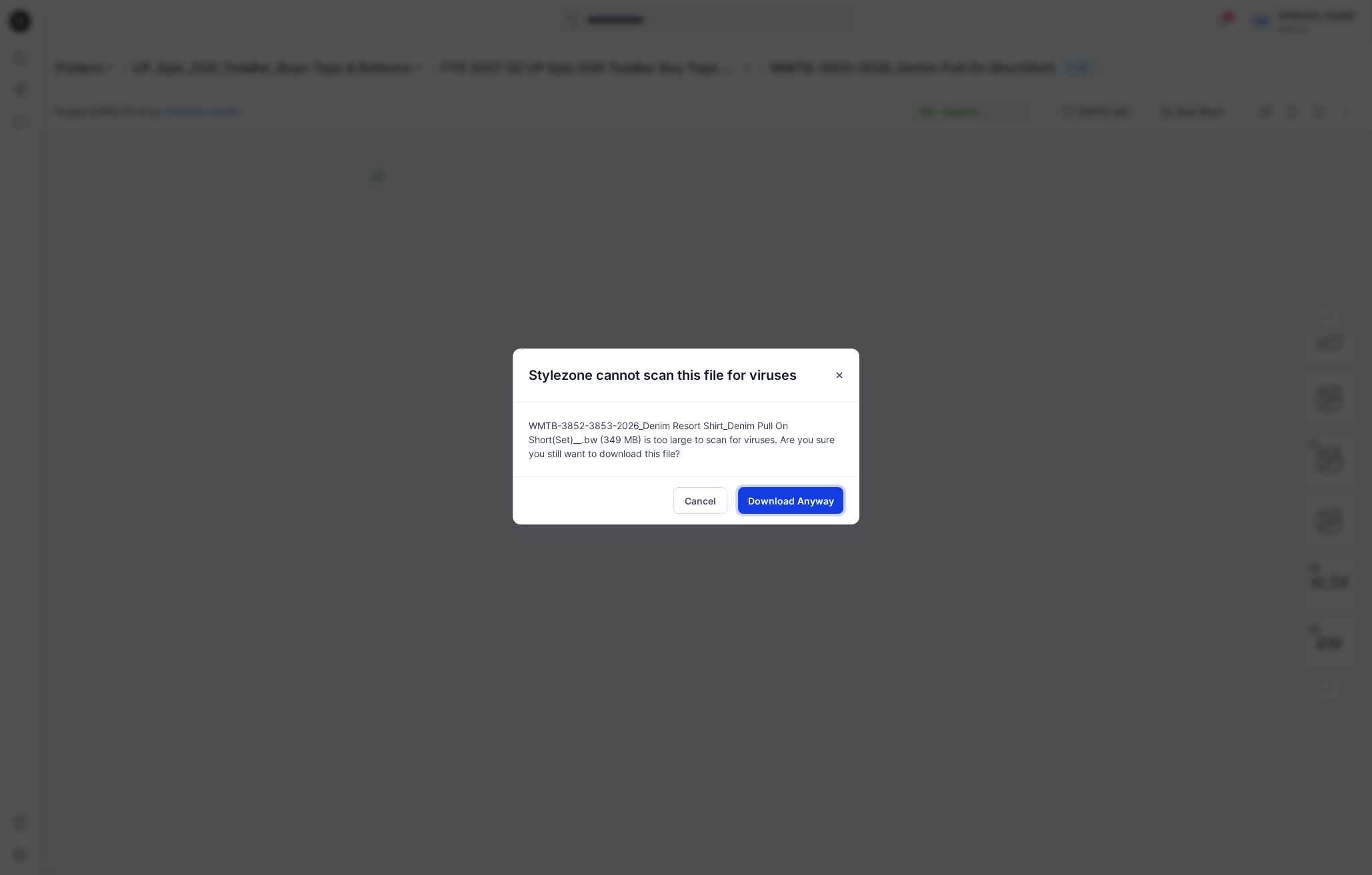
click at [821, 500] on span "Download Anyway" at bounding box center [791, 501] width 86 height 14
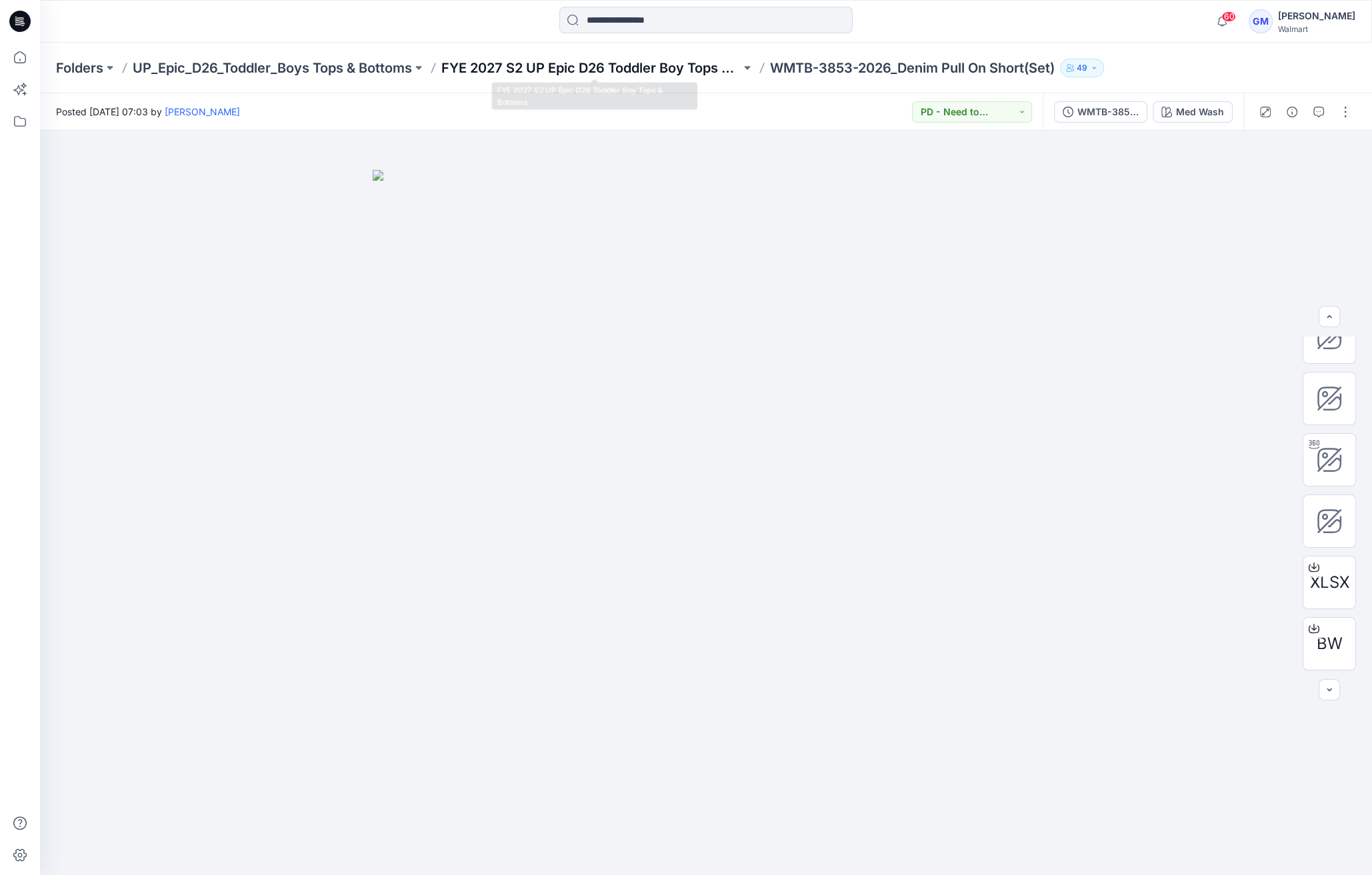
click at [653, 72] on p "FYE 2027 S2 UP Epic D26 Toddler Boy Tops & Bottoms" at bounding box center [591, 68] width 299 height 19
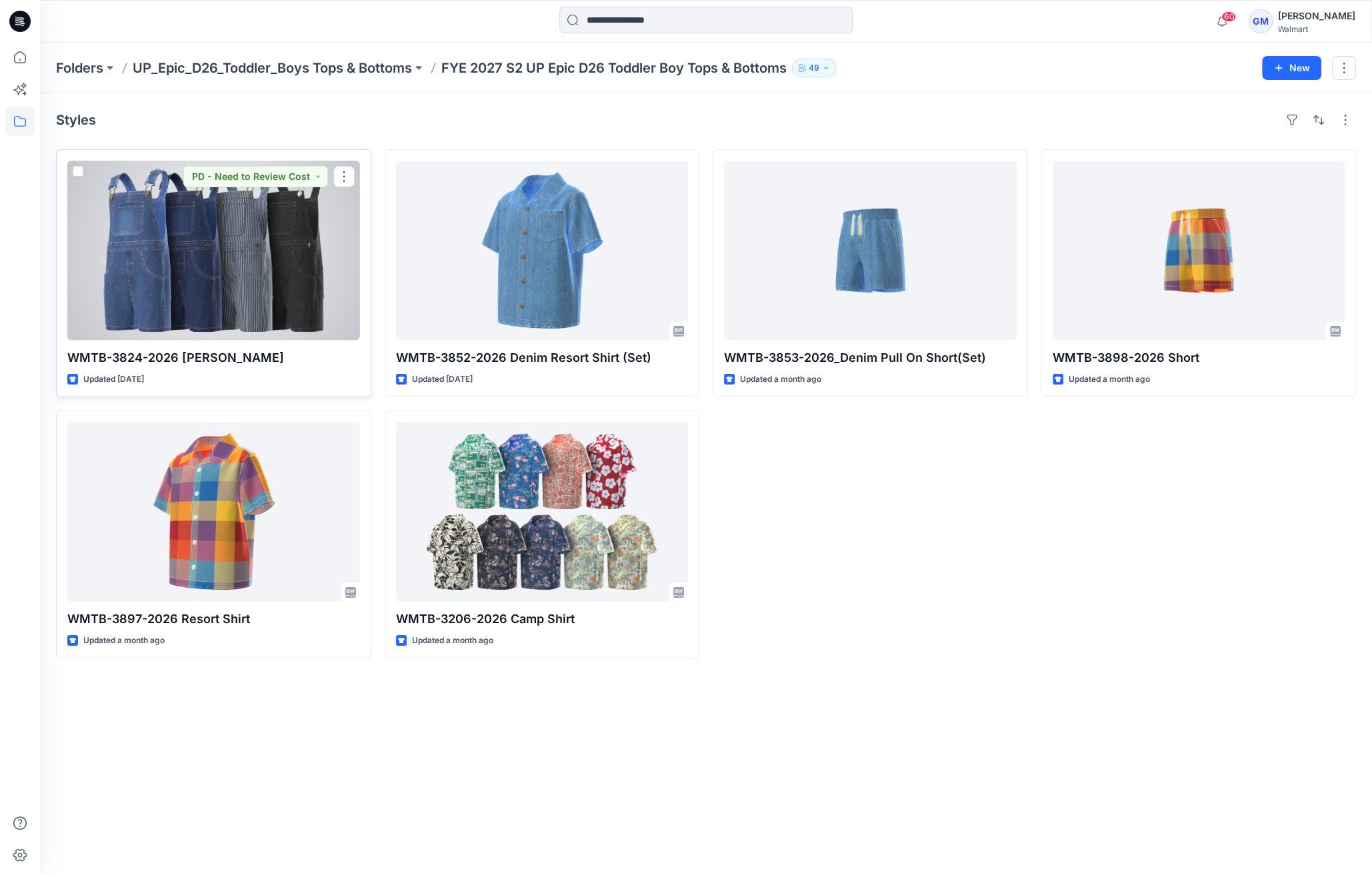
click at [216, 275] on div at bounding box center [214, 251] width 293 height 180
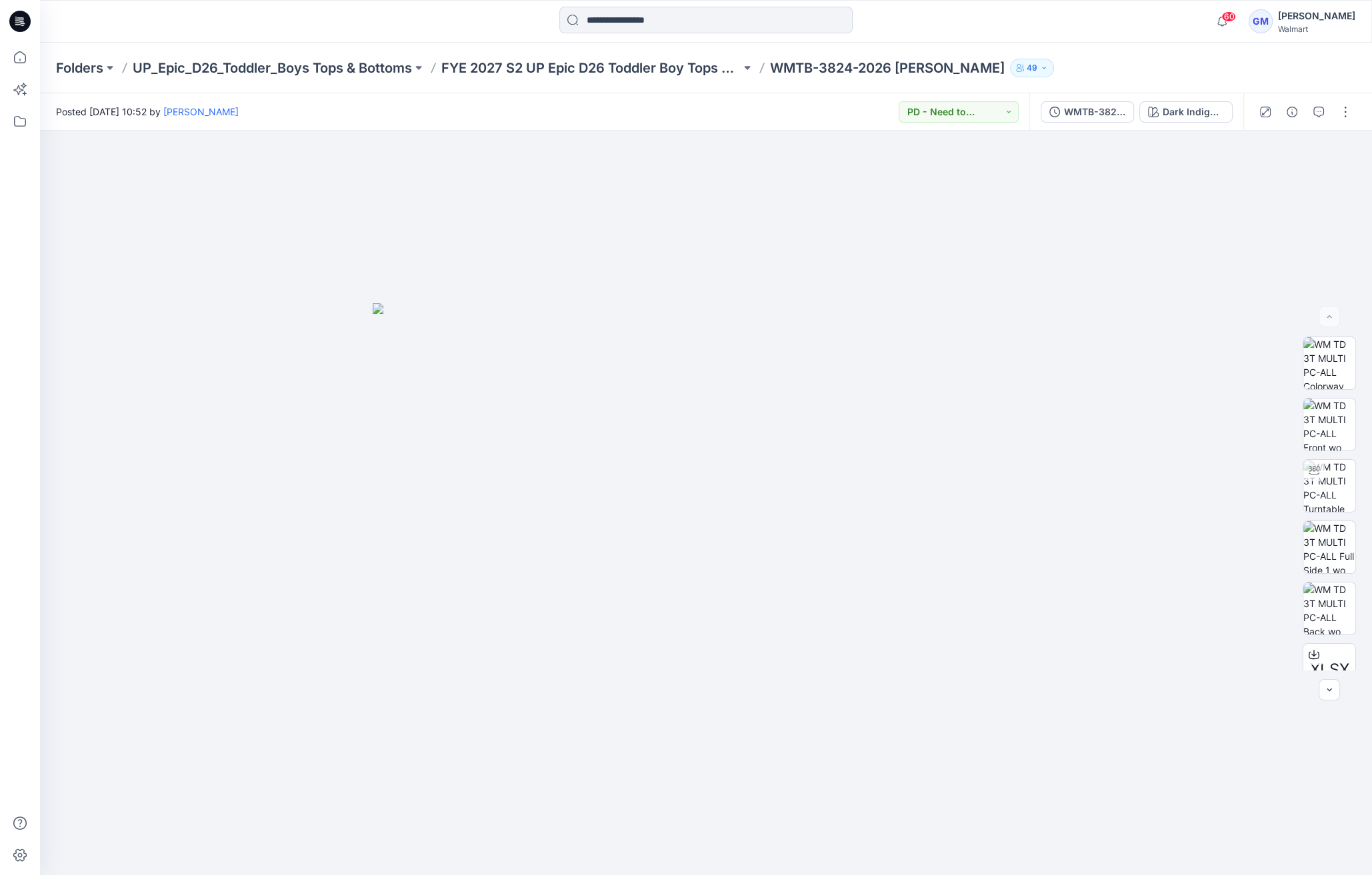
drag, startPoint x: 1150, startPoint y: 62, endPoint x: 1160, endPoint y: 100, distance: 39.3
click at [1150, 62] on div "Folders UP_Epic_D26_Toddler_Boys Tops & Bottoms FYE 2027 S2 UP Epic D26 Toddler…" at bounding box center [654, 68] width 1196 height 19
click at [1290, 501] on div "XLSX BW" at bounding box center [1329, 503] width 85 height 333
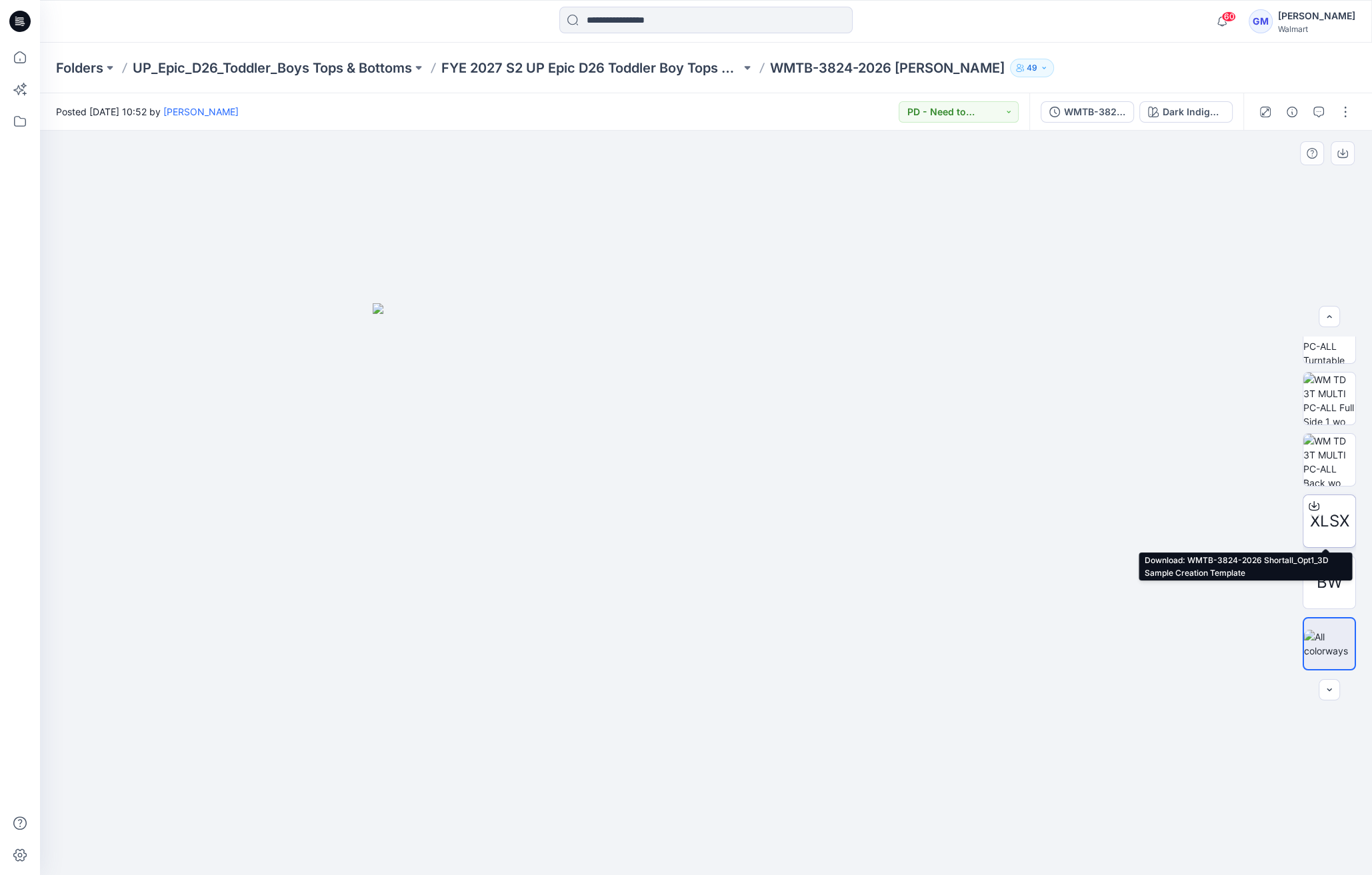
click at [1303, 501] on div at bounding box center [1314, 506] width 21 height 21
click at [1333, 105] on div at bounding box center [1305, 112] width 124 height 37
click at [1344, 107] on button "button" at bounding box center [1346, 112] width 21 height 21
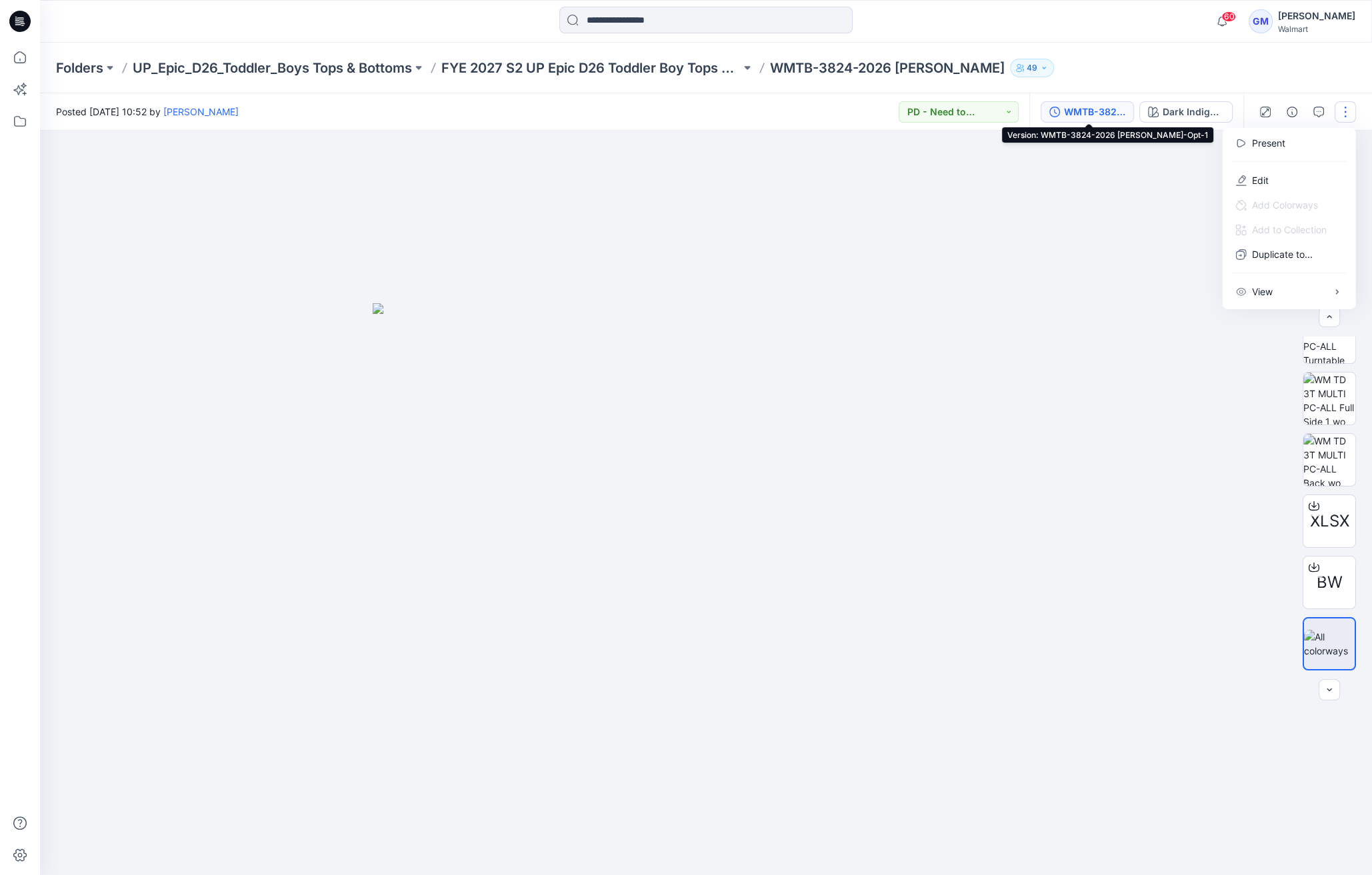
click at [1054, 120] on button "WMTB-3824-2026 [PERSON_NAME]-Opt-1" at bounding box center [1087, 112] width 94 height 21
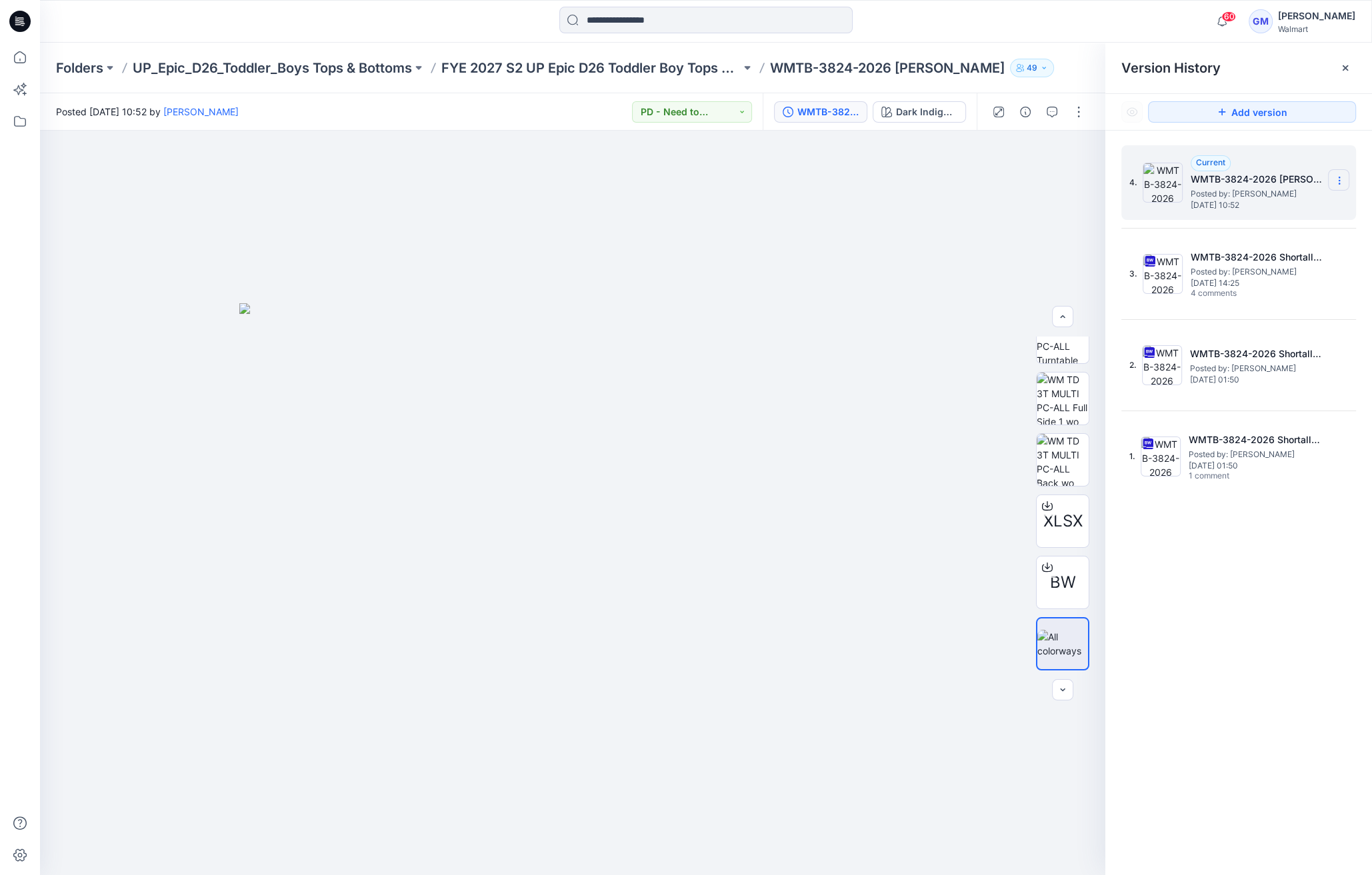
click at [1336, 181] on icon at bounding box center [1339, 180] width 11 height 11
click at [1239, 641] on div "4. Current WMTB-3824-2026 [PERSON_NAME]-Opt-1 Posted by: [PERSON_NAME] [DATE] 1…" at bounding box center [1238, 512] width 267 height 764
click at [1345, 277] on section at bounding box center [1338, 271] width 21 height 21
click at [1271, 699] on div "4. Current WMTB-3824-2026 [PERSON_NAME]-Opt-1 Posted by: [PERSON_NAME] [DATE] 1…" at bounding box center [1238, 512] width 267 height 764
click at [1338, 174] on section at bounding box center [1338, 180] width 21 height 21
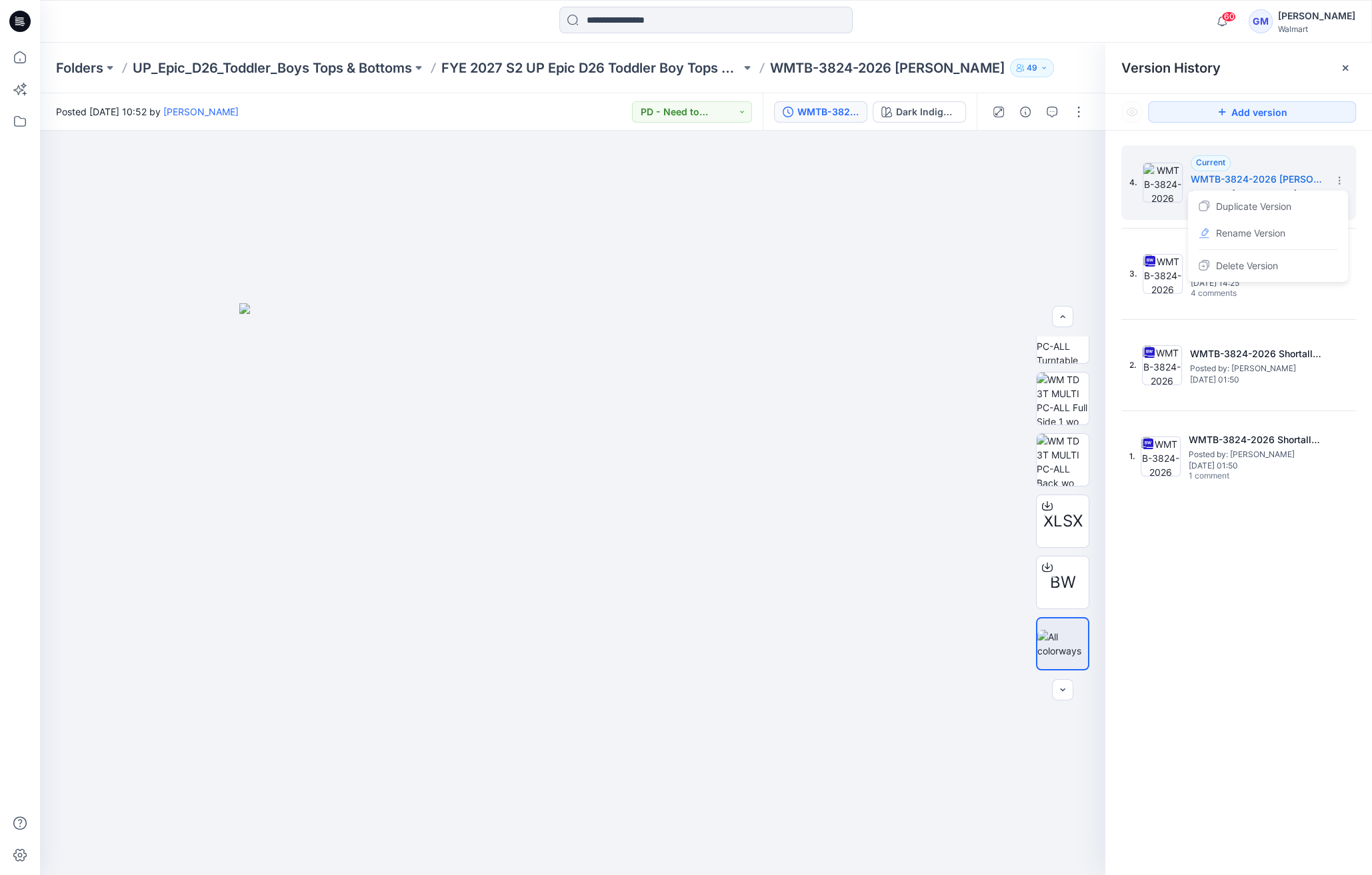
click at [1310, 708] on div "4. Current WMTB-3824-2026 [PERSON_NAME]-Opt-1 Posted by: [PERSON_NAME] [DATE] 1…" at bounding box center [1238, 512] width 267 height 764
click at [1342, 178] on icon at bounding box center [1339, 180] width 11 height 11
drag, startPoint x: 1222, startPoint y: 648, endPoint x: 1221, endPoint y: 375, distance: 273.0
click at [1222, 646] on div "4. Current WMTB-3824-2026 [PERSON_NAME]-Opt-1 Posted by: [PERSON_NAME] [DATE] 1…" at bounding box center [1238, 512] width 267 height 764
click at [1234, 265] on span "Posted by: [PERSON_NAME]" at bounding box center [1257, 271] width 134 height 14
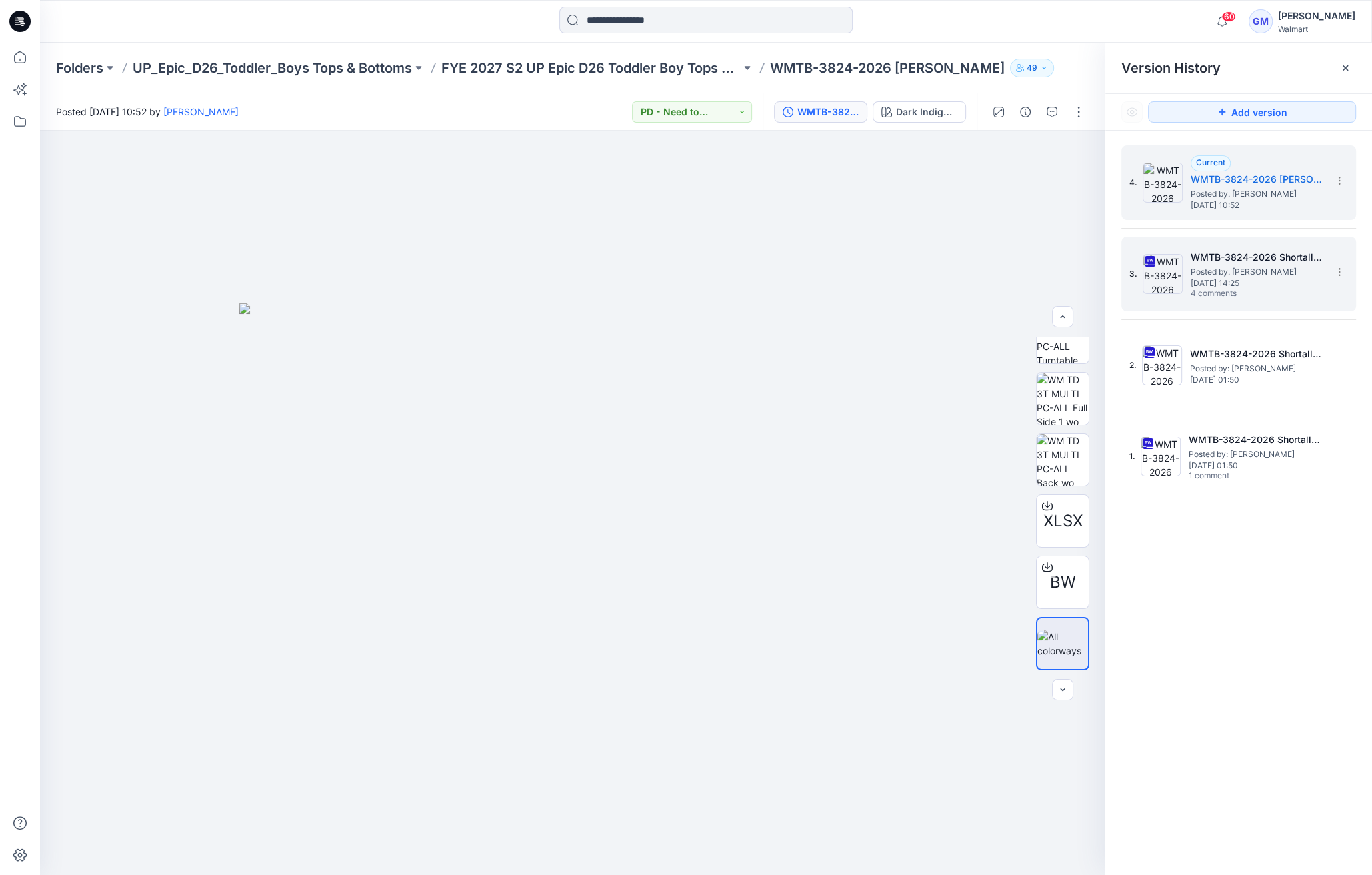
scroll to position [0, 0]
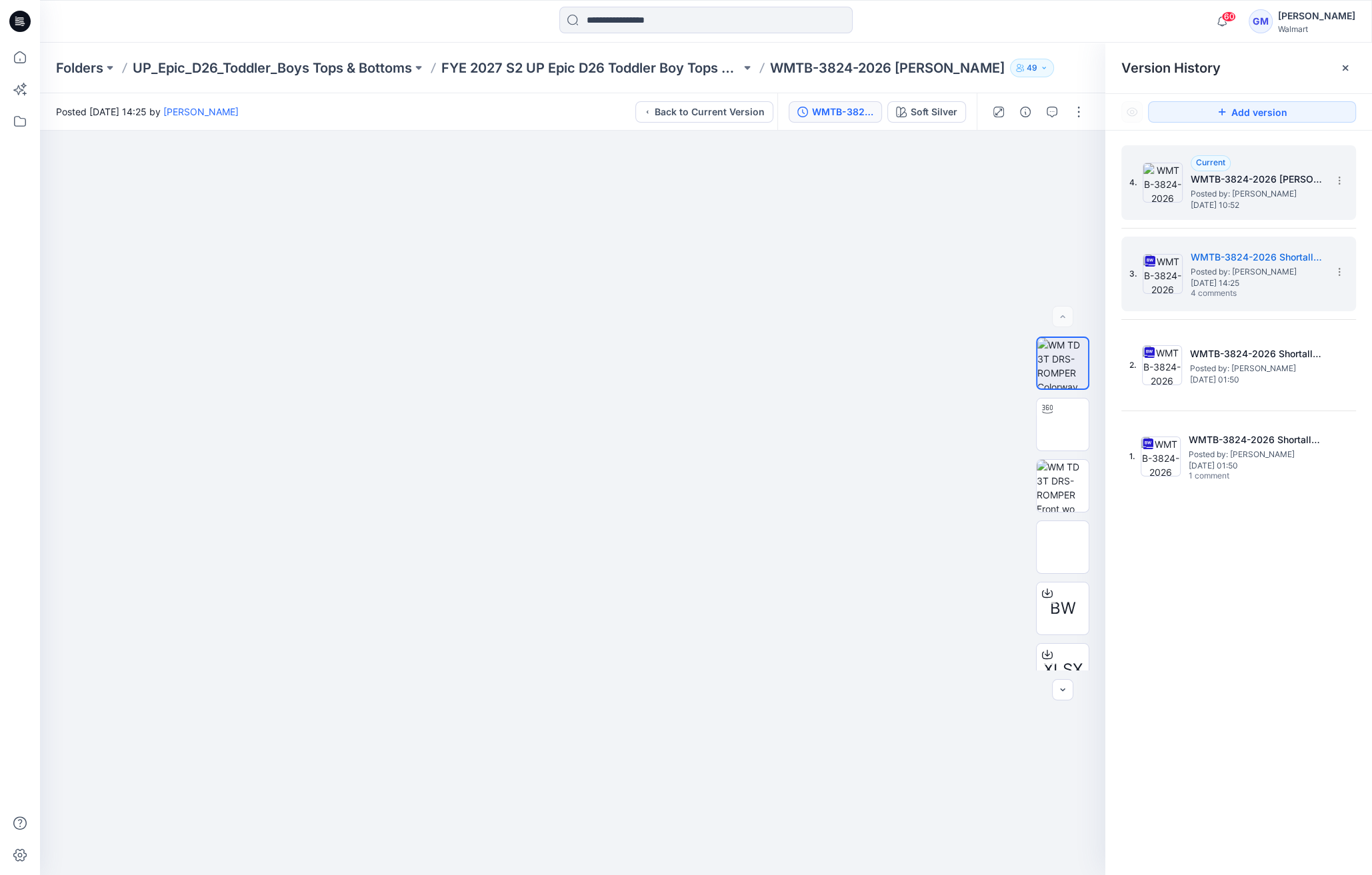
click at [1267, 181] on h5 "WMTB-3824-2026 [PERSON_NAME]-Opt-1" at bounding box center [1257, 179] width 134 height 16
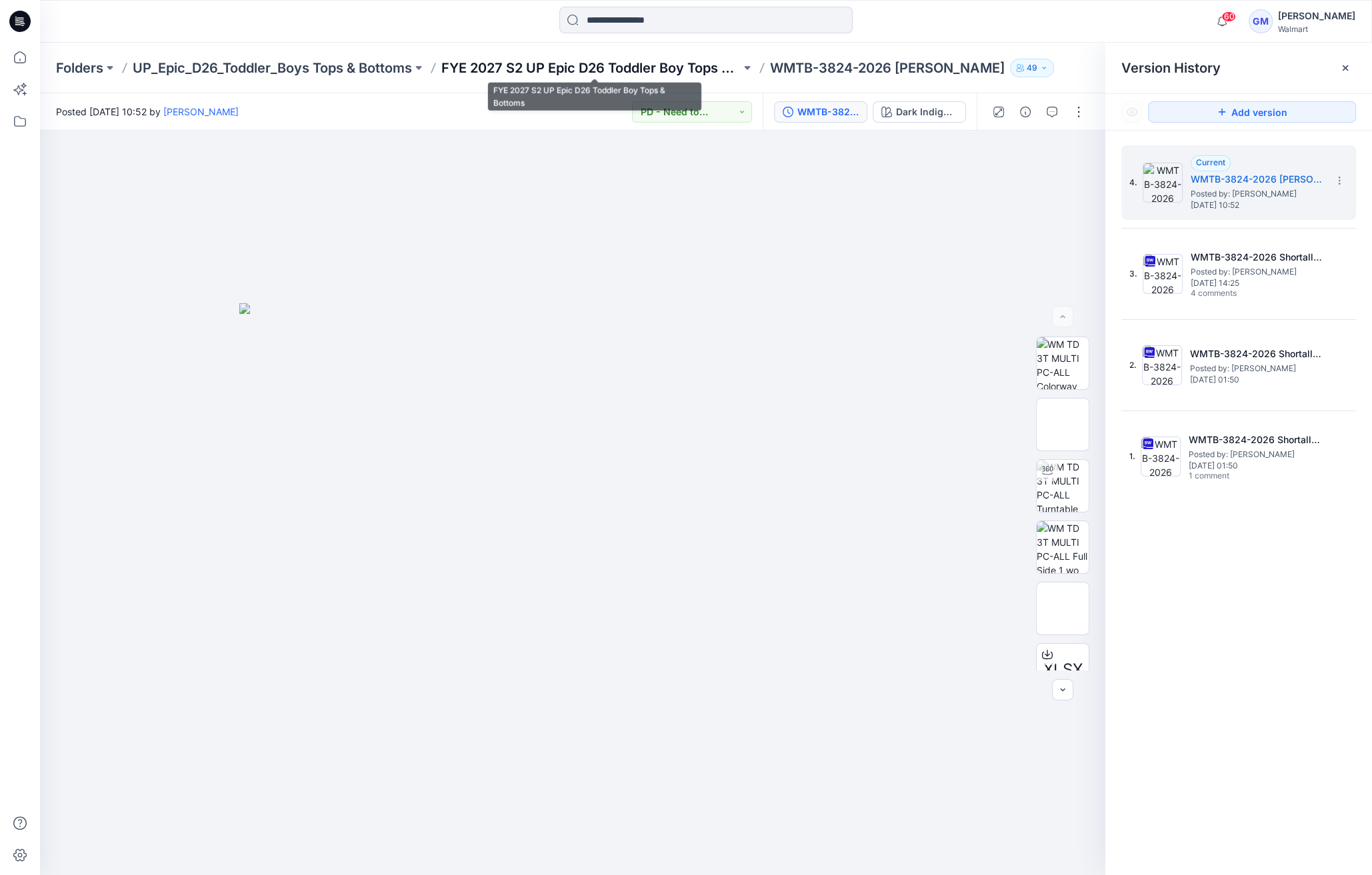
click at [645, 74] on p "FYE 2027 S2 UP Epic D26 Toddler Boy Tops & Bottoms" at bounding box center [591, 68] width 299 height 19
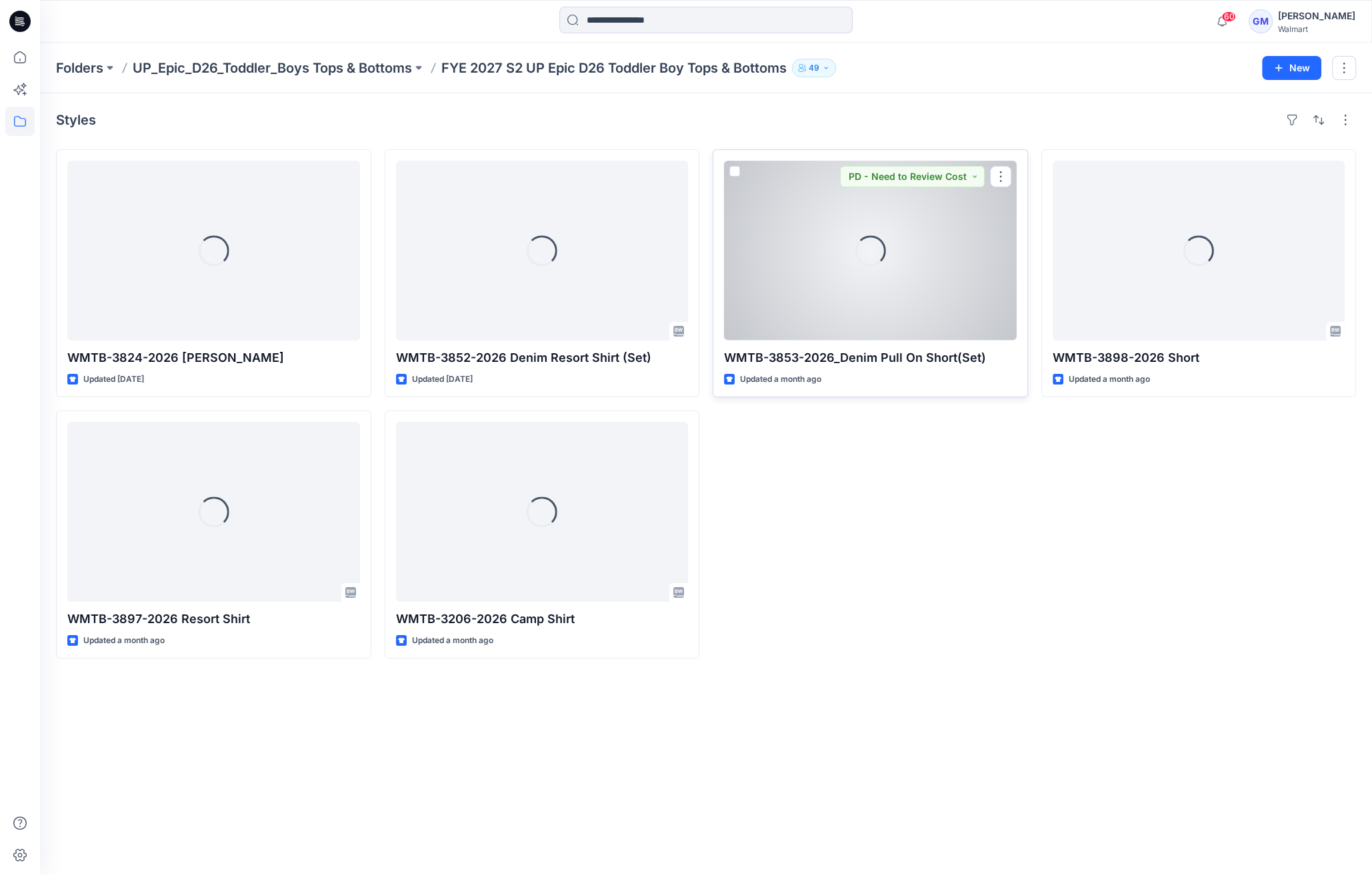
click at [899, 274] on div "Loading..." at bounding box center [870, 251] width 293 height 180
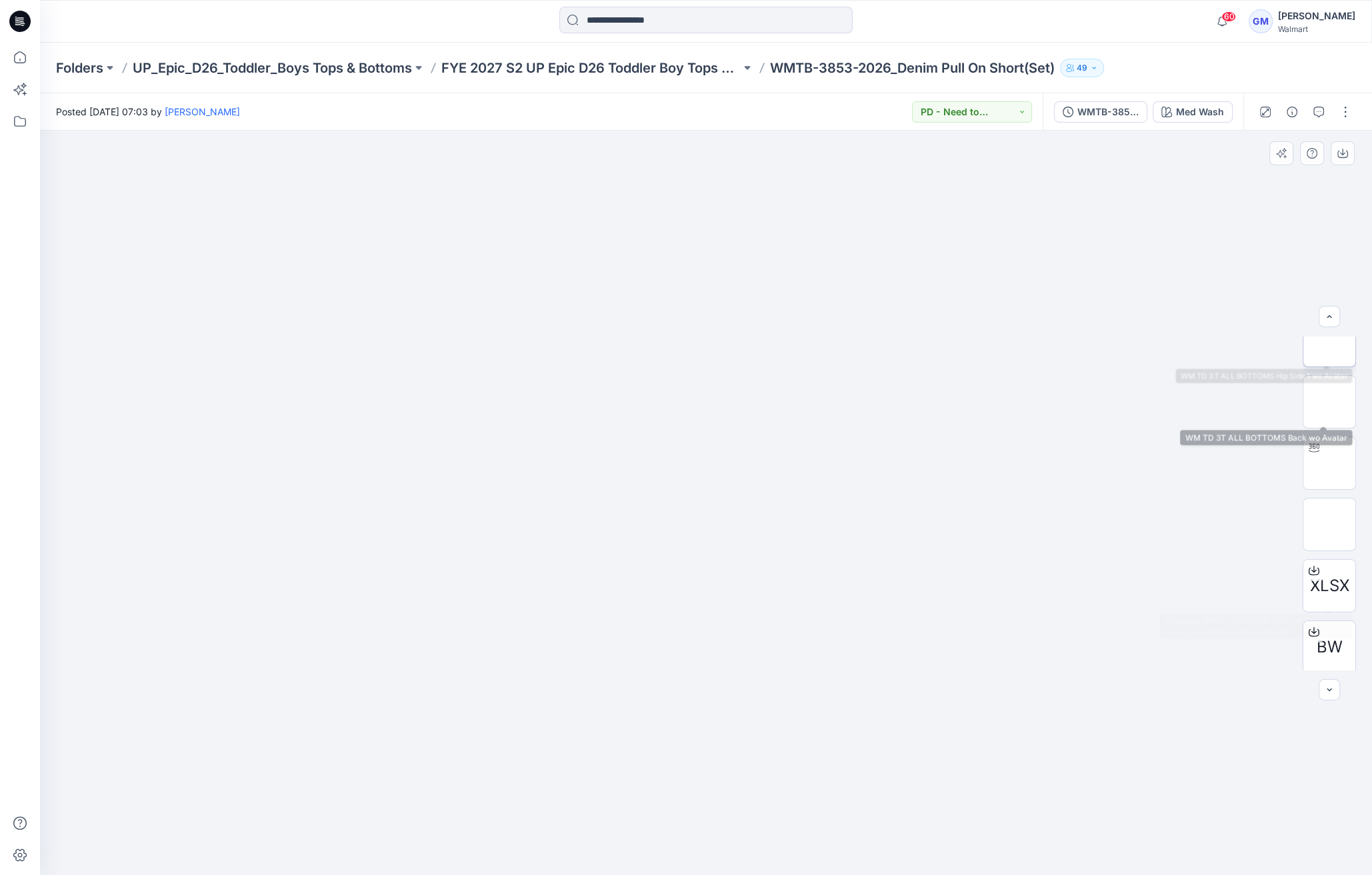
scroll to position [210, 0]
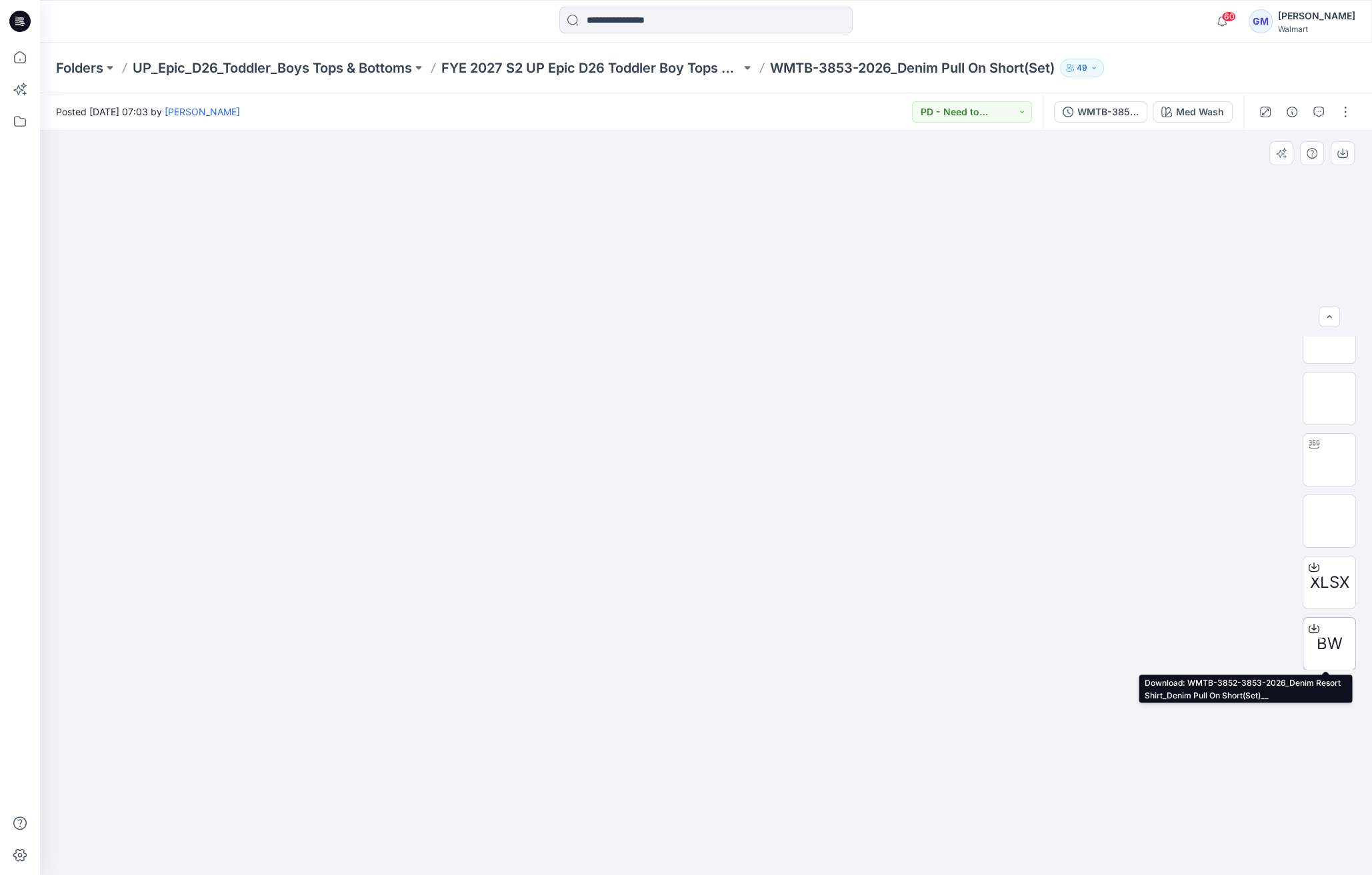
click at [1316, 634] on div at bounding box center [1314, 629] width 21 height 21
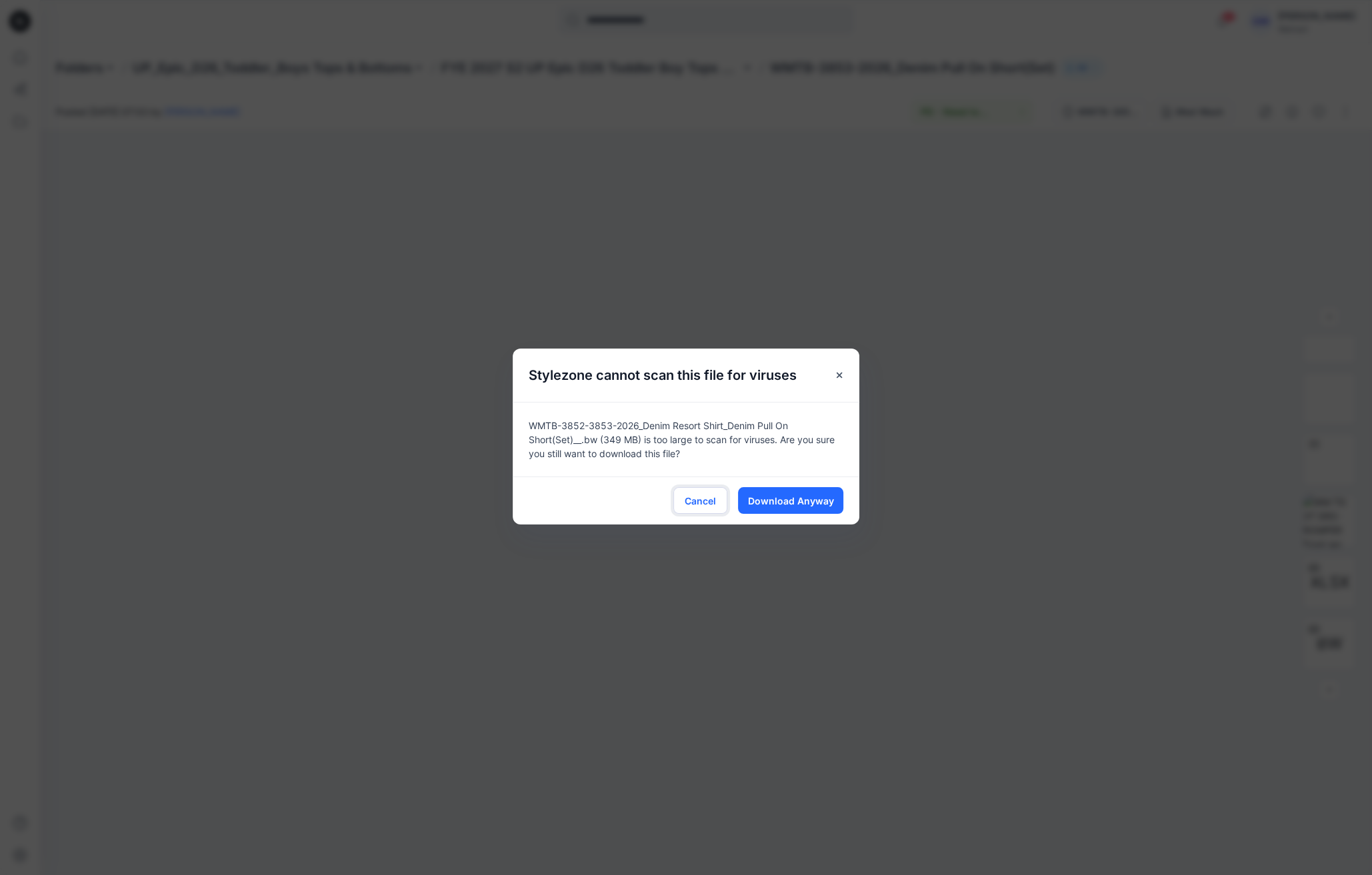
click at [691, 502] on span "Cancel" at bounding box center [700, 501] width 31 height 14
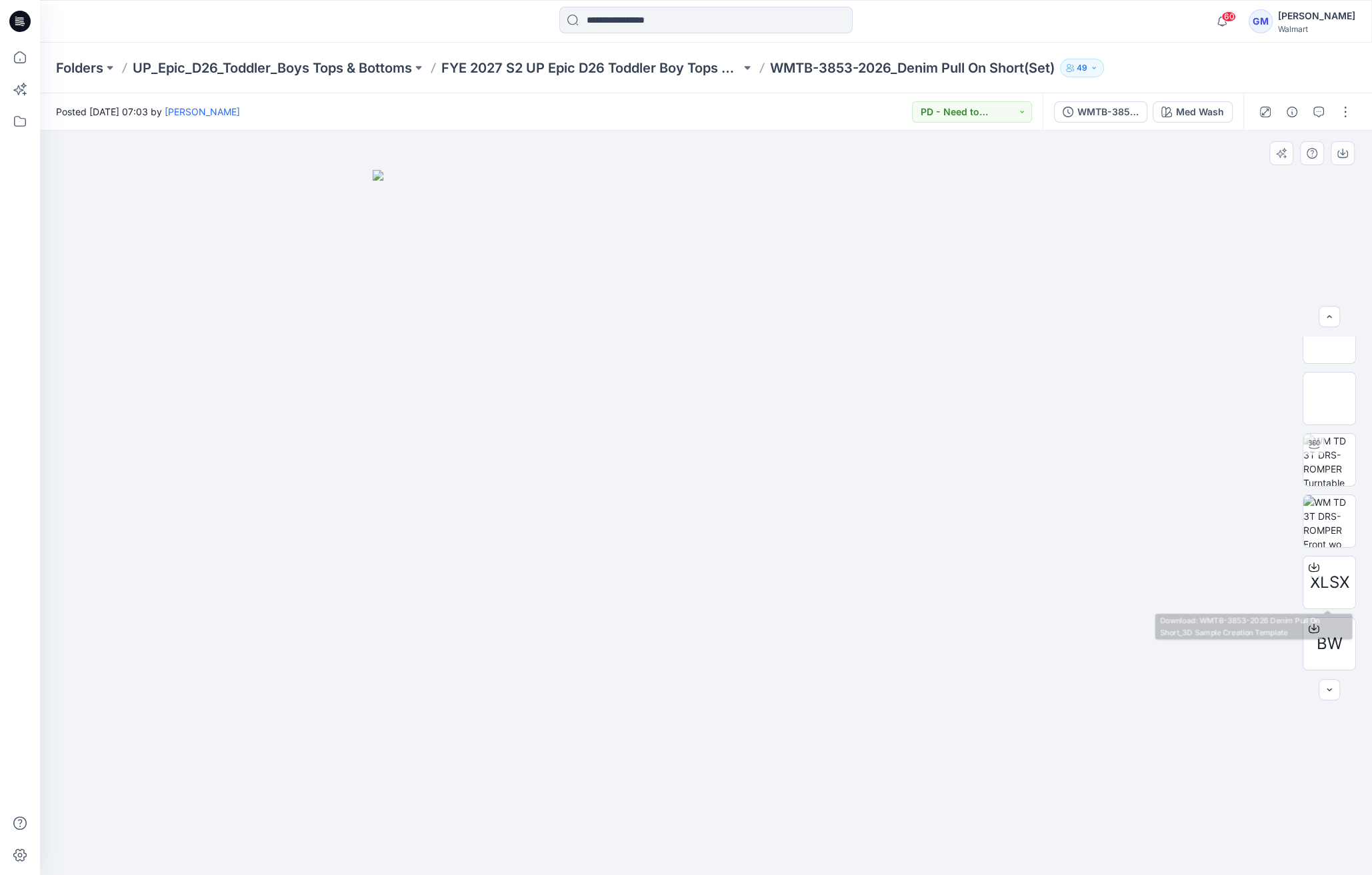
click at [1307, 554] on div "XLSX BW" at bounding box center [1329, 503] width 54 height 333
click at [1317, 564] on div at bounding box center [1314, 567] width 21 height 21
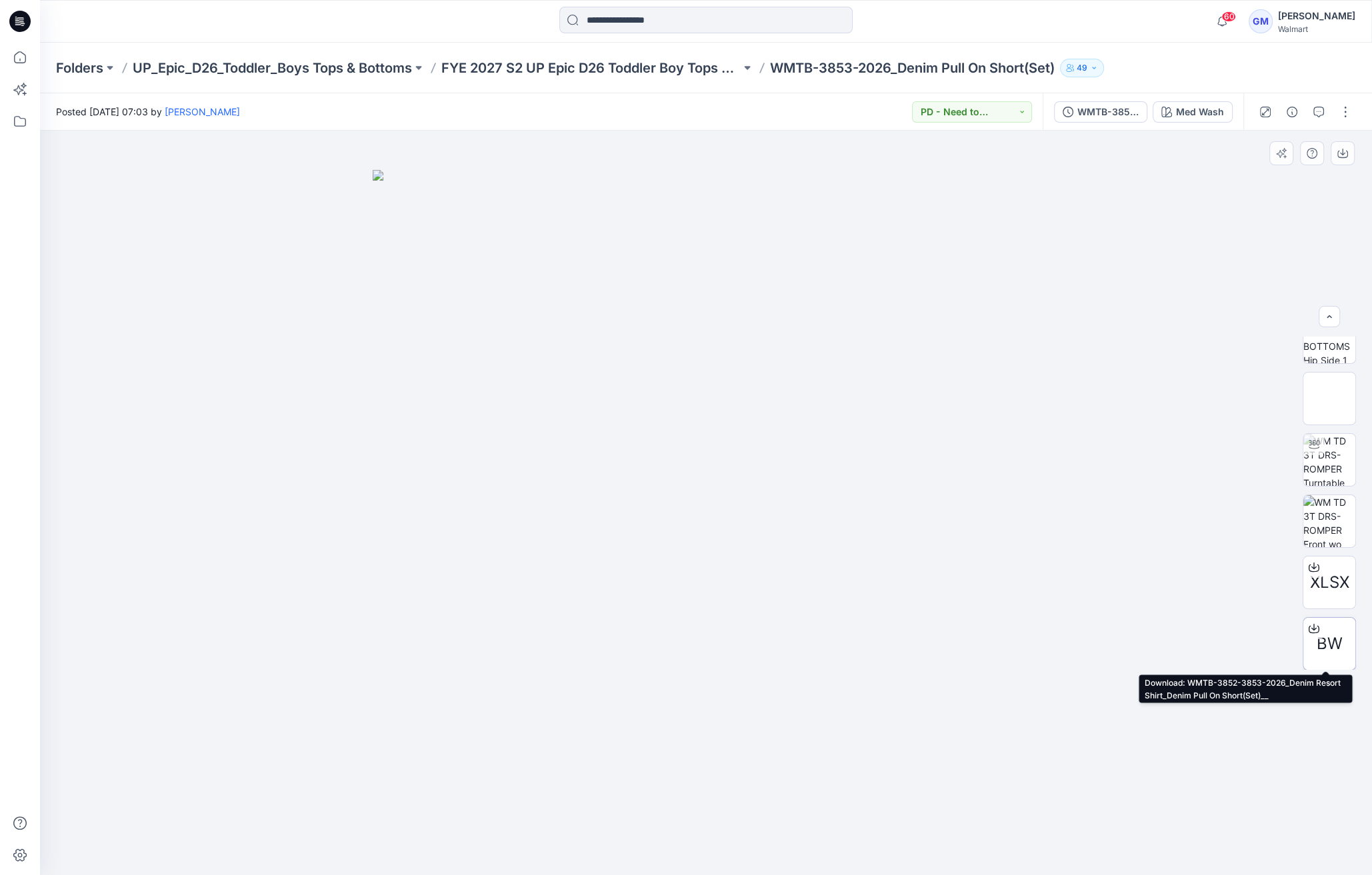
click at [1314, 628] on icon at bounding box center [1313, 628] width 11 height 11
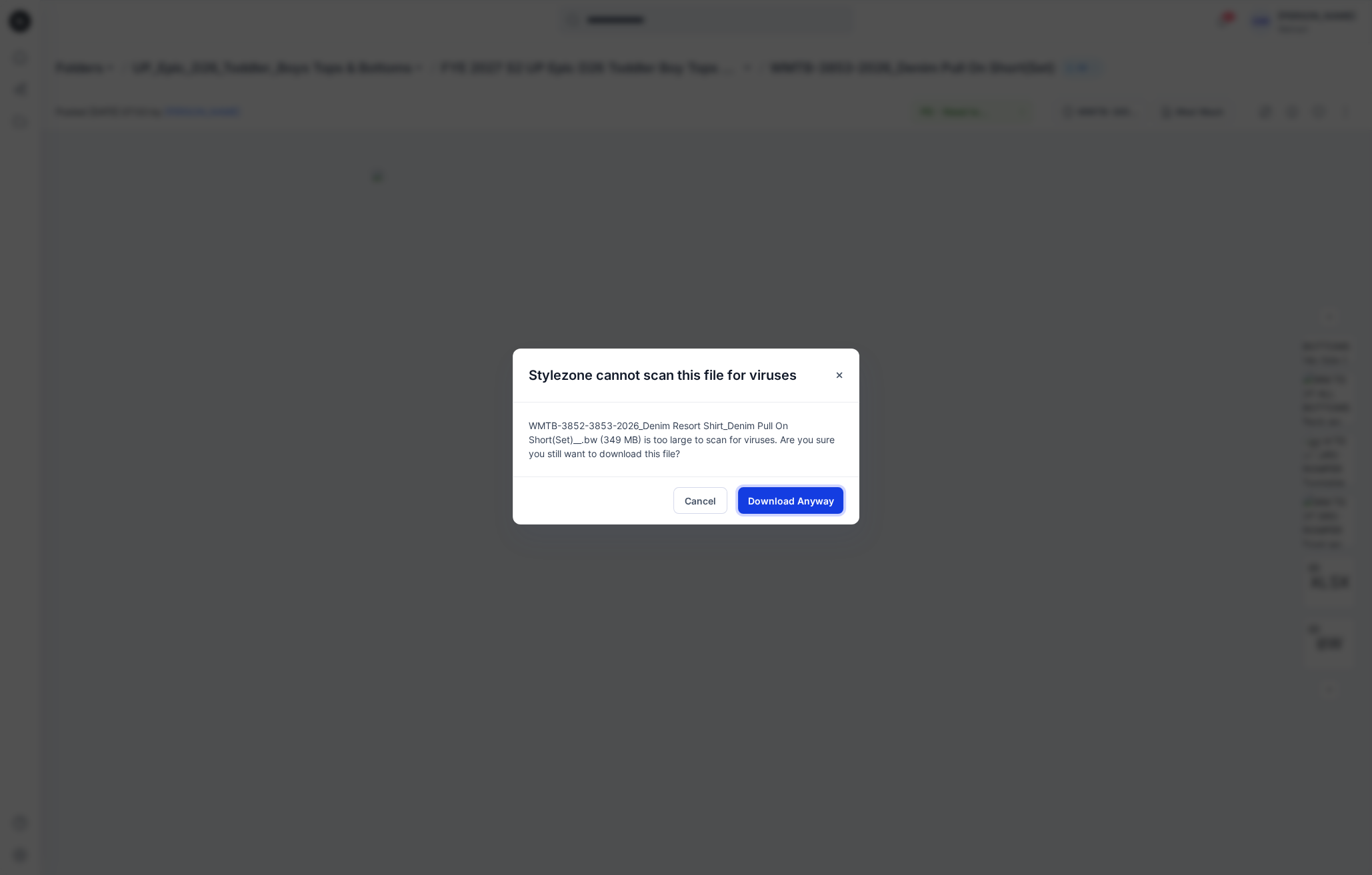
click at [822, 501] on span "Download Anyway" at bounding box center [791, 501] width 86 height 14
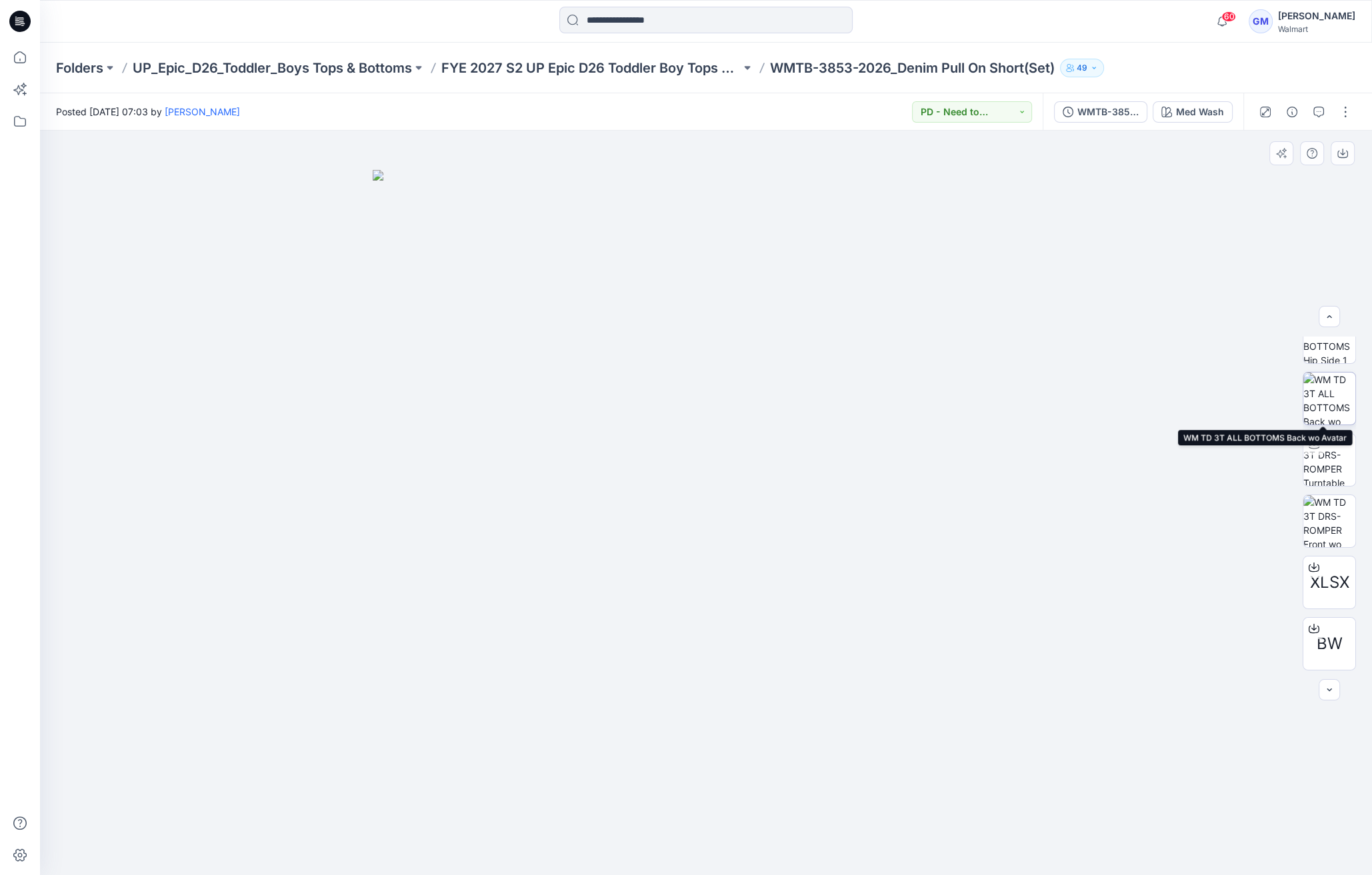
click at [1337, 410] on img at bounding box center [1329, 399] width 52 height 52
click at [1330, 343] on img at bounding box center [1329, 337] width 52 height 52
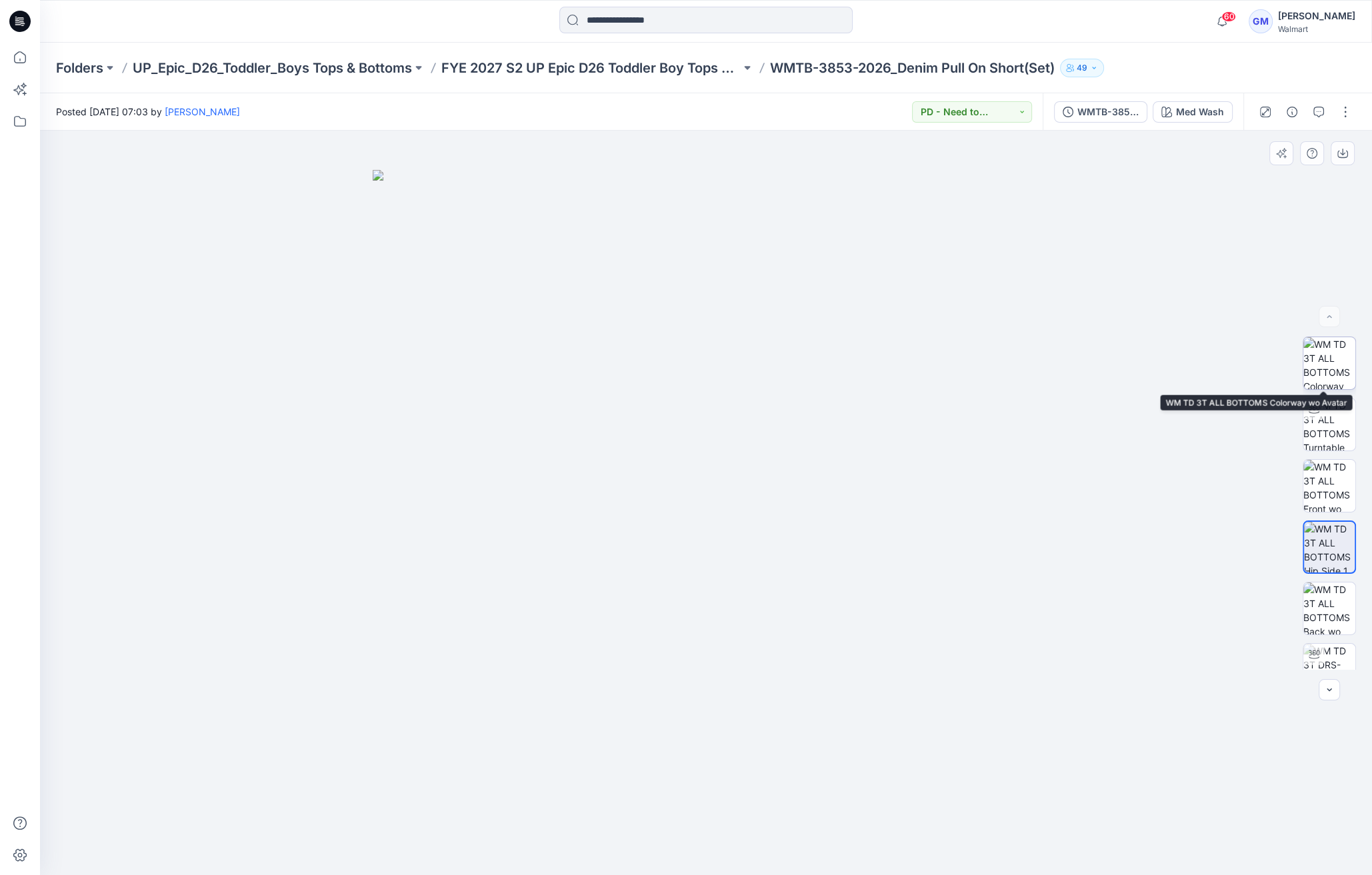
click at [1336, 349] on img at bounding box center [1329, 363] width 52 height 52
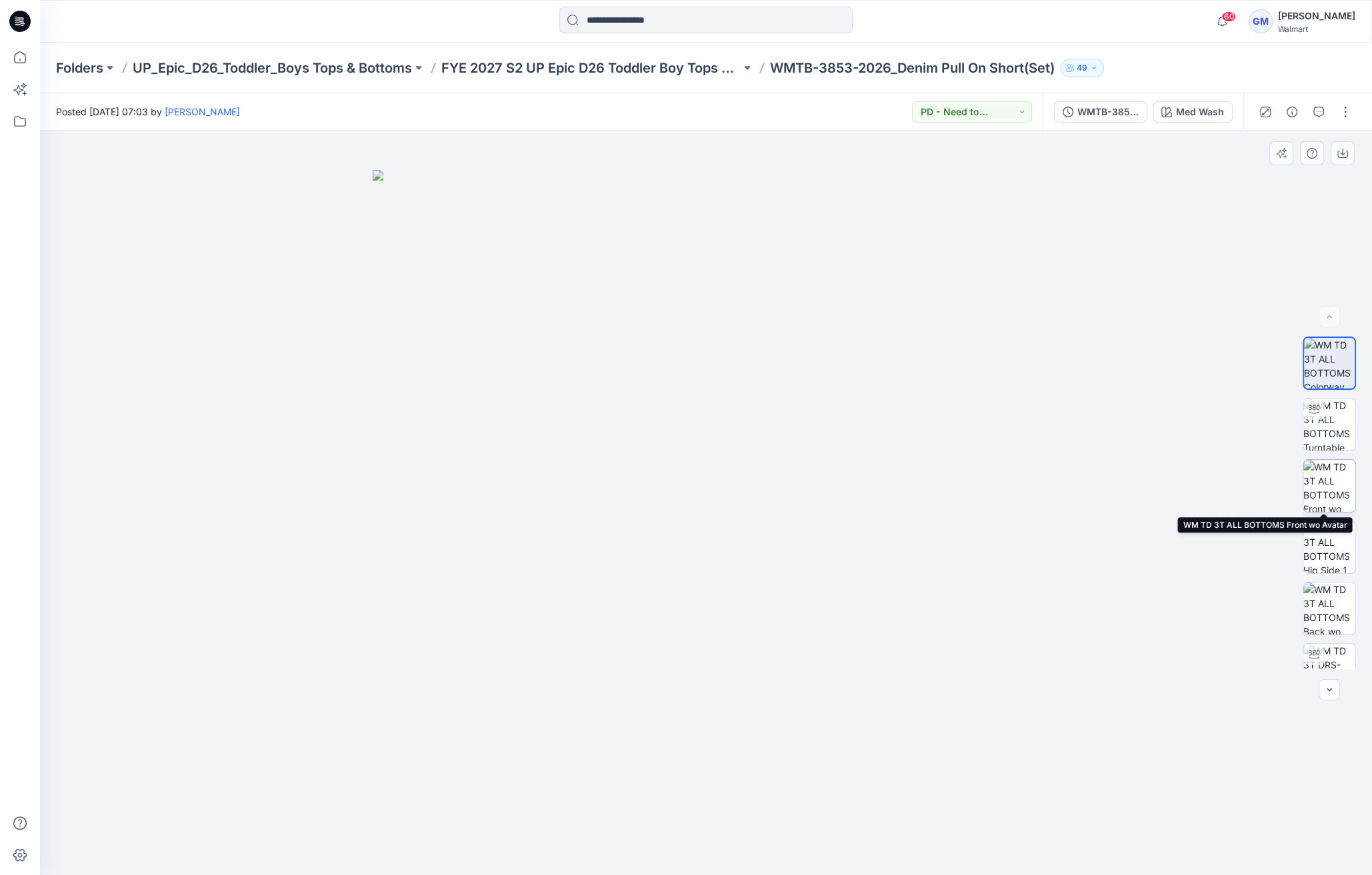
click at [1339, 469] on img at bounding box center [1329, 486] width 52 height 52
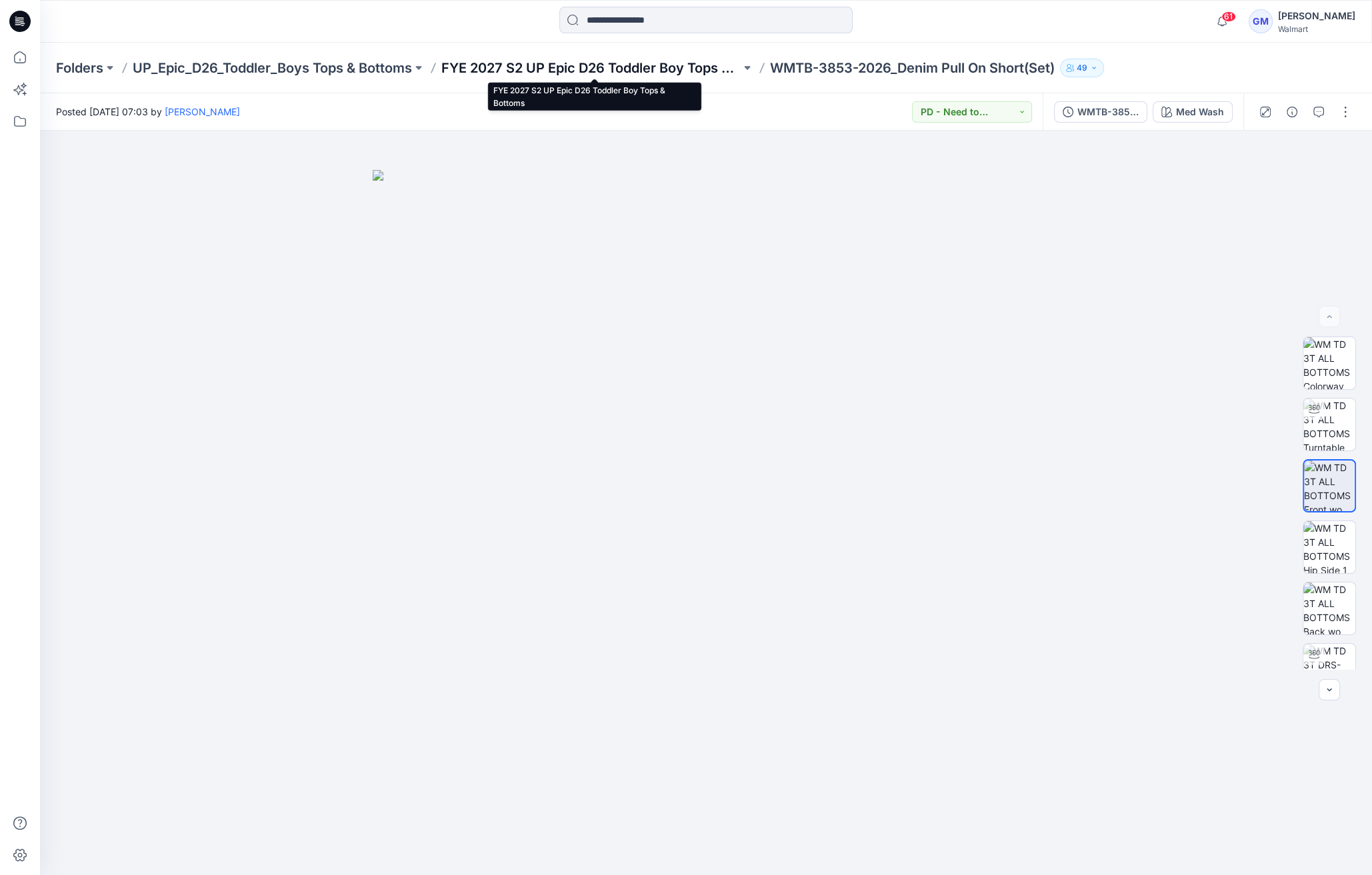
click at [638, 59] on p "FYE 2027 S2 UP Epic D26 Toddler Boy Tops & Bottoms" at bounding box center [591, 68] width 299 height 19
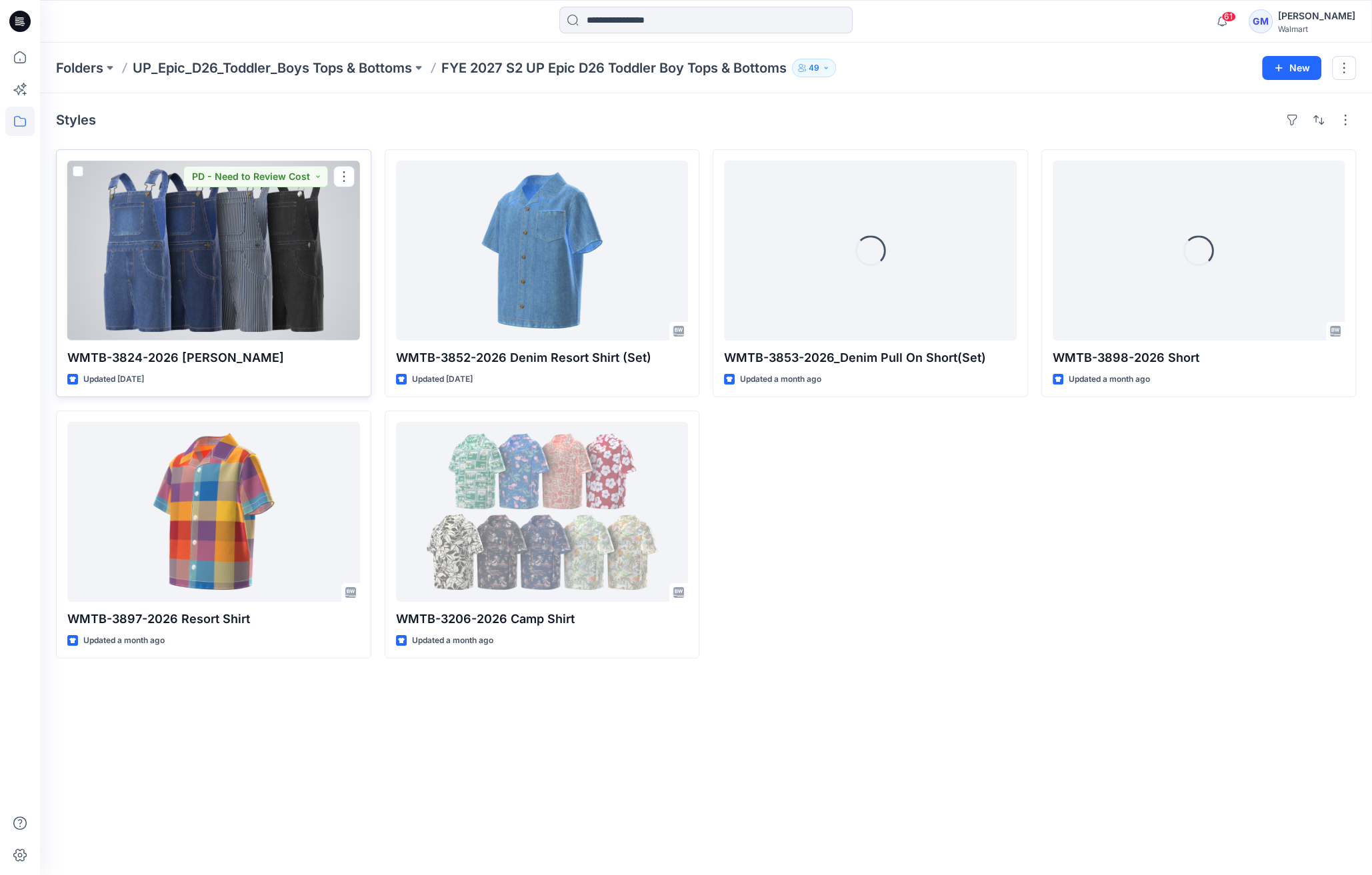
click at [161, 271] on div at bounding box center [214, 251] width 293 height 180
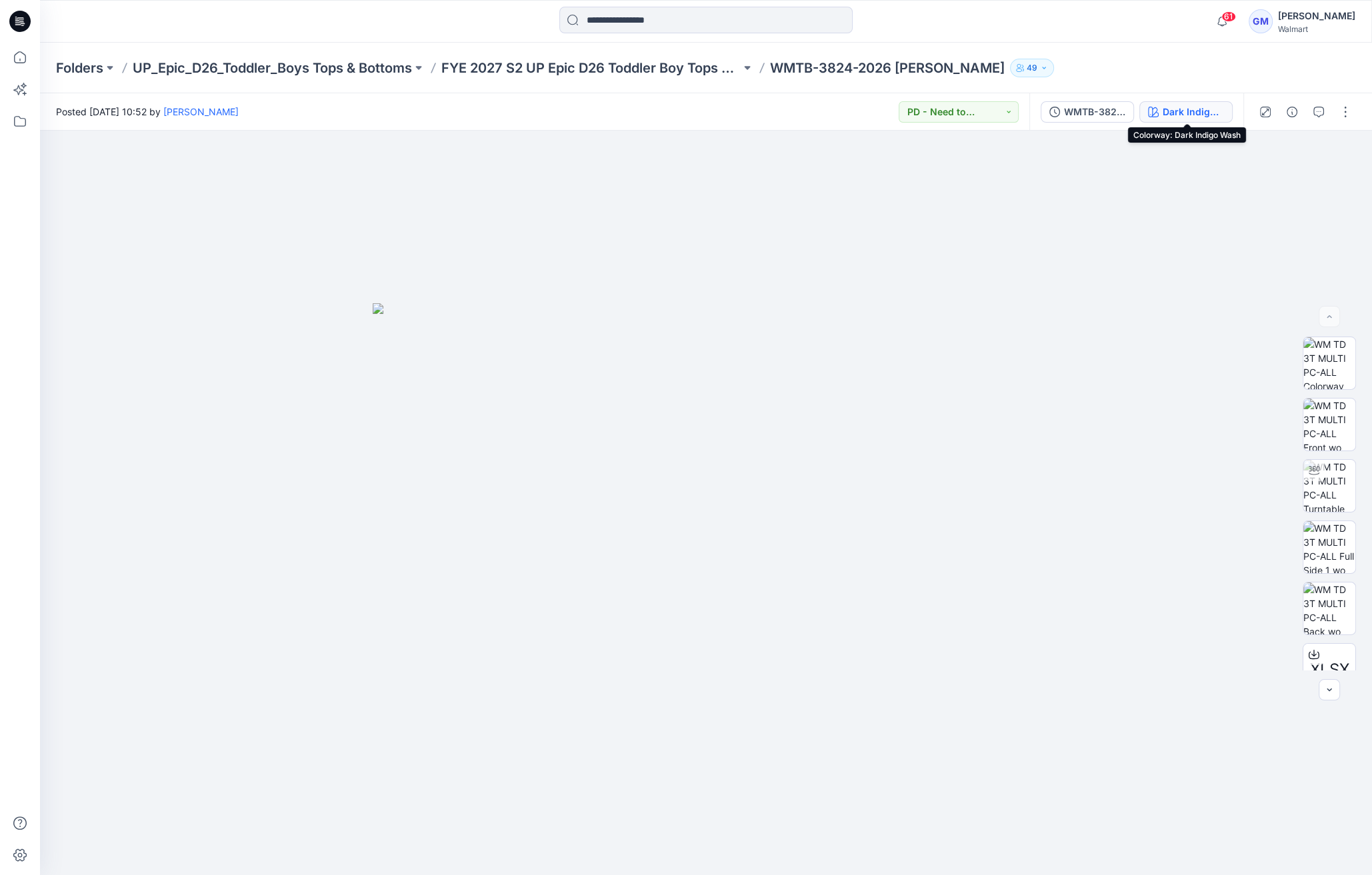
click at [1170, 101] on button "Dark Indigo Wash" at bounding box center [1185, 112] width 94 height 21
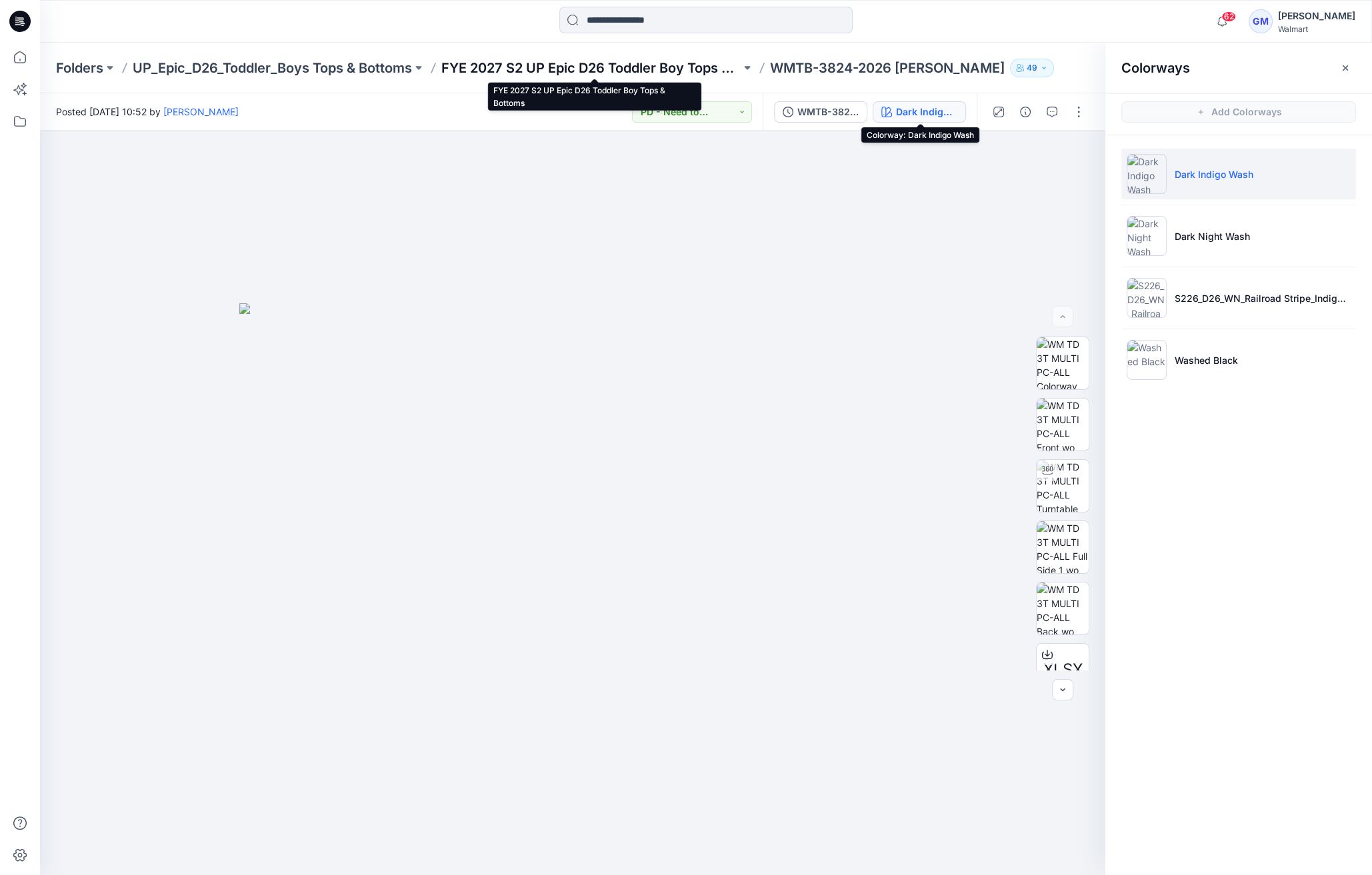
click at [662, 71] on p "FYE 2027 S2 UP Epic D26 Toddler Boy Tops & Bottoms" at bounding box center [591, 68] width 299 height 19
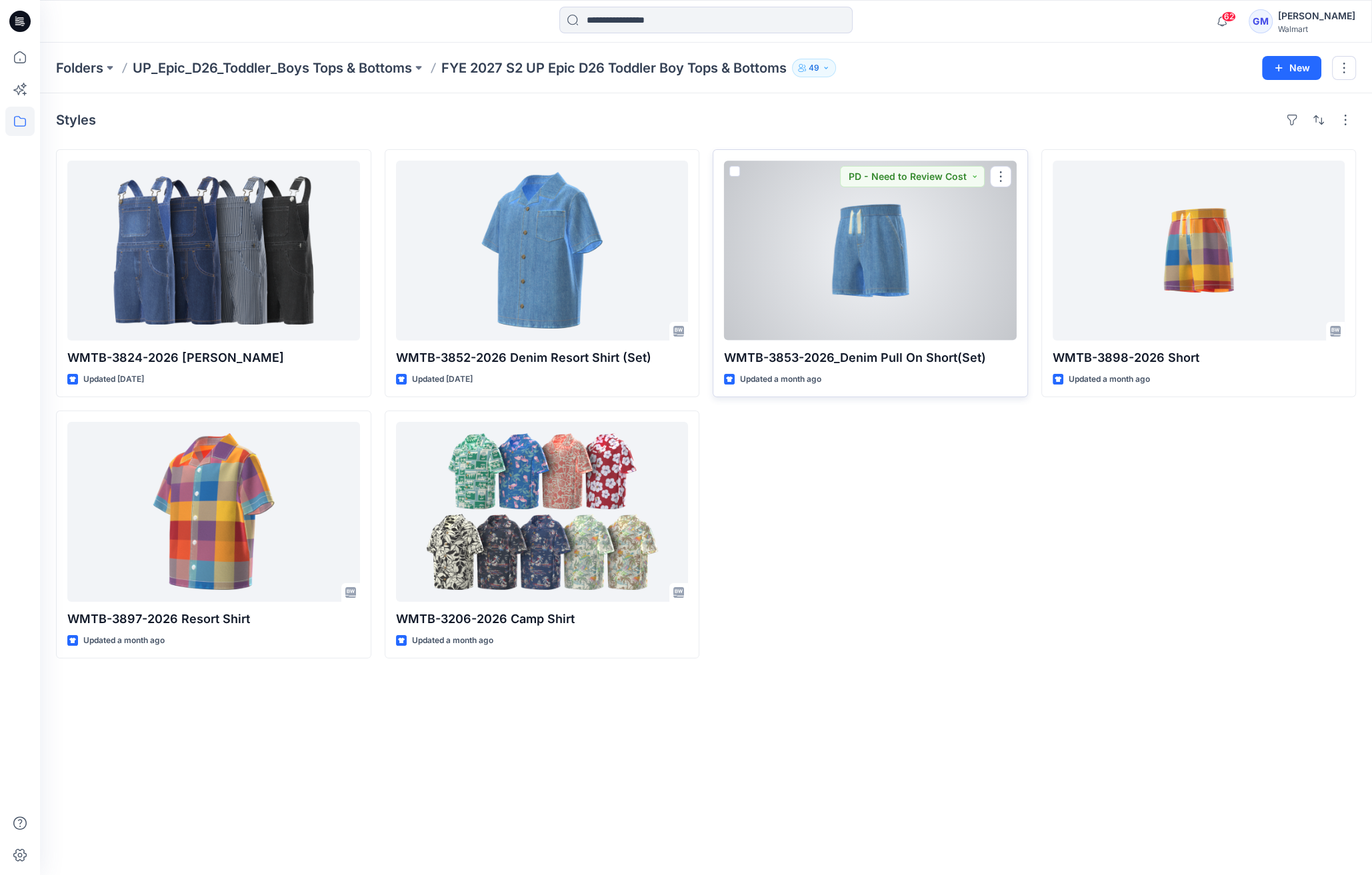
click at [898, 239] on div at bounding box center [870, 251] width 293 height 180
